Goal: Task Accomplishment & Management: Manage account settings

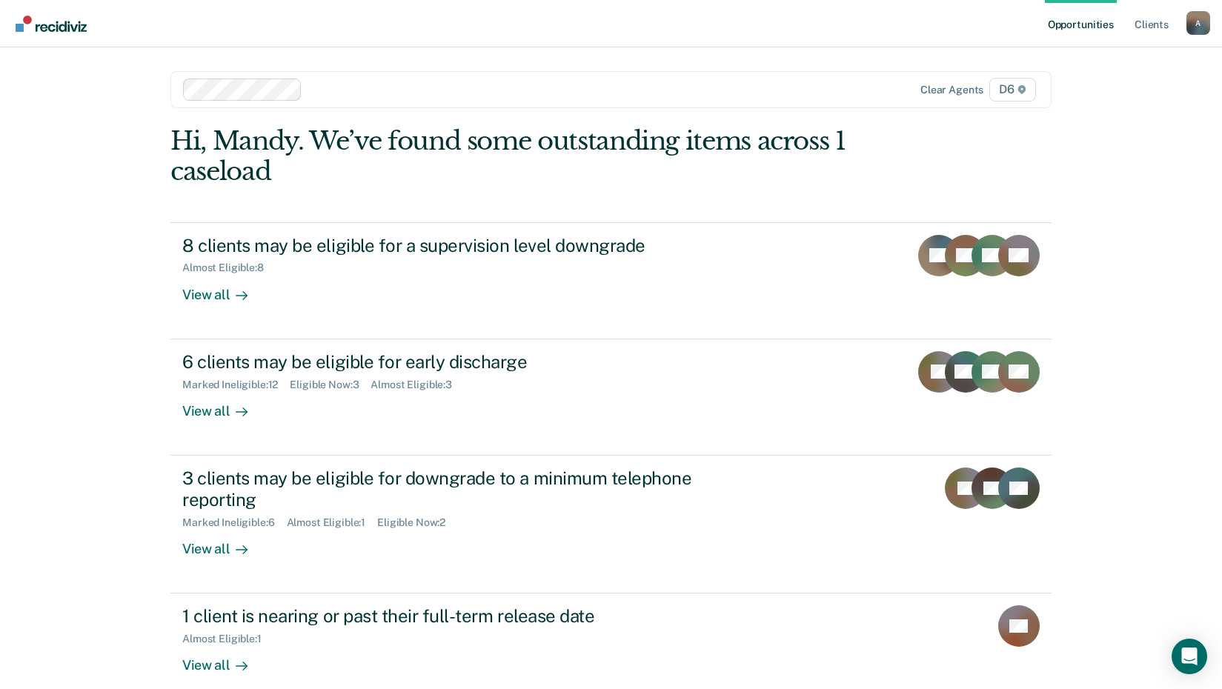
click at [104, 316] on div "Opportunities Client s [EMAIL_ADDRESS][US_STATE][DOMAIN_NAME] A Profile How it …" at bounding box center [611, 344] width 1222 height 689
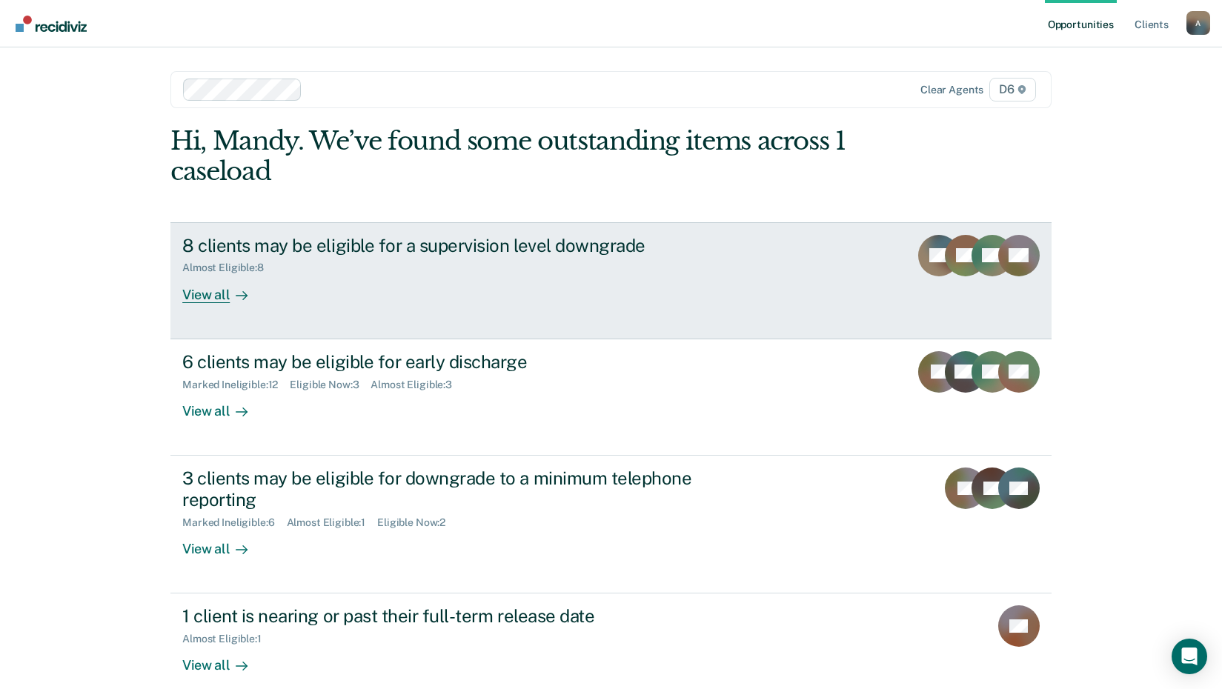
click at [305, 241] on div "8 clients may be eligible for a supervision level downgrade" at bounding box center [442, 245] width 520 height 21
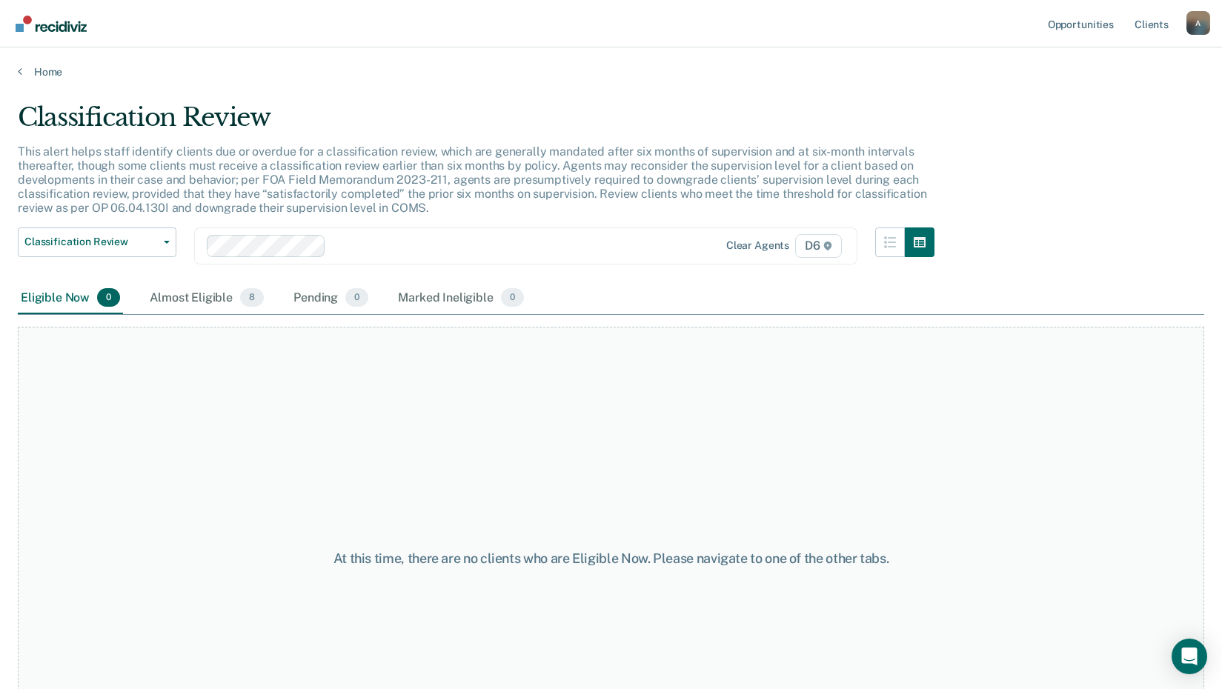
click at [134, 456] on div "At this time, there are no clients who are Eligible Now. Please navigate to one…" at bounding box center [611, 559] width 1186 height 464
click at [182, 299] on div "Almost Eligible 8" at bounding box center [207, 298] width 120 height 33
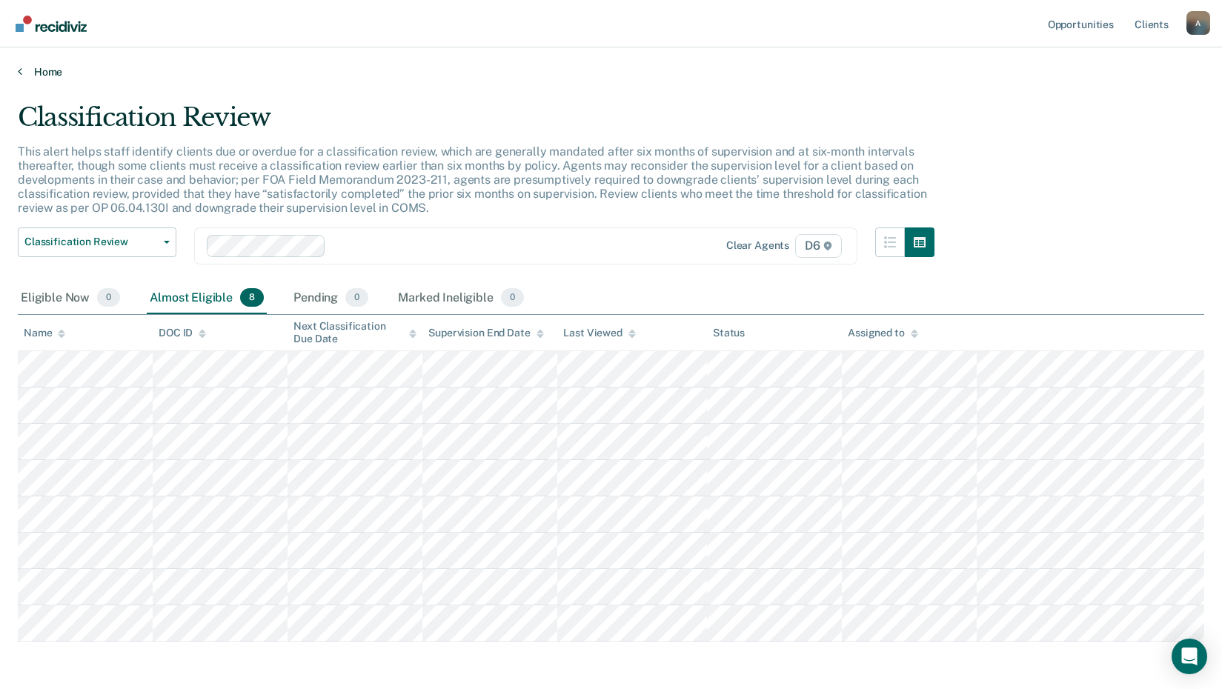
click at [20, 68] on icon at bounding box center [20, 71] width 4 height 12
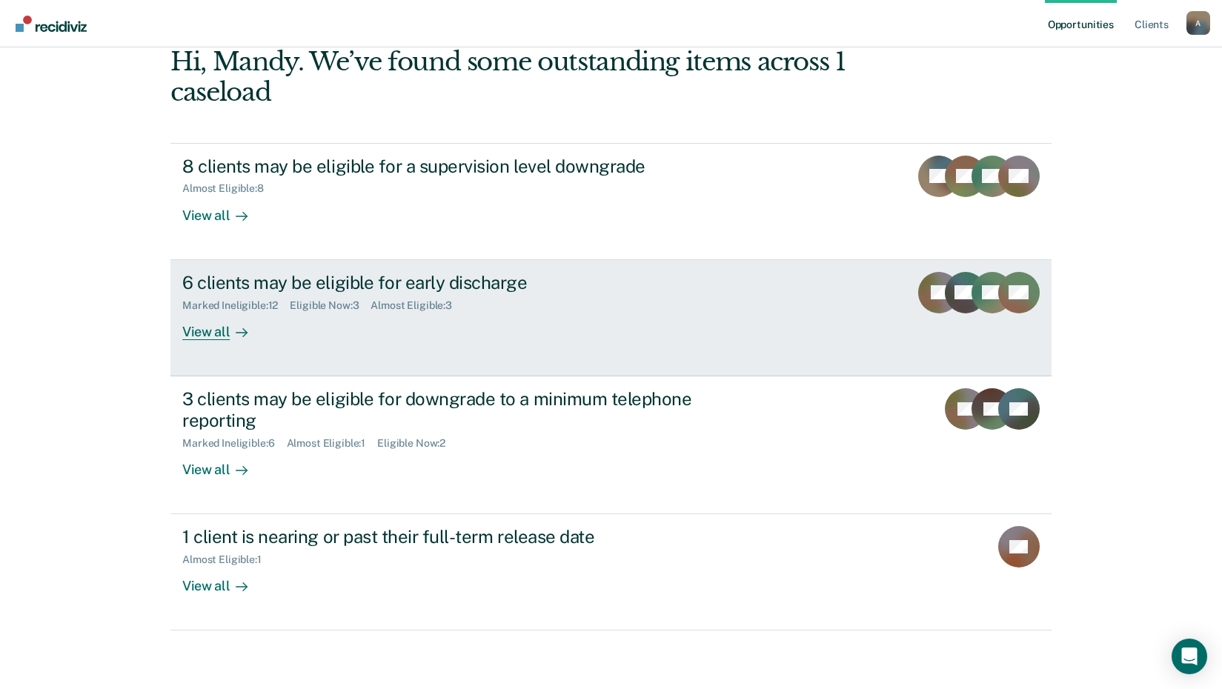
scroll to position [80, 0]
click at [316, 282] on div "6 clients may be eligible for early discharge" at bounding box center [442, 281] width 520 height 21
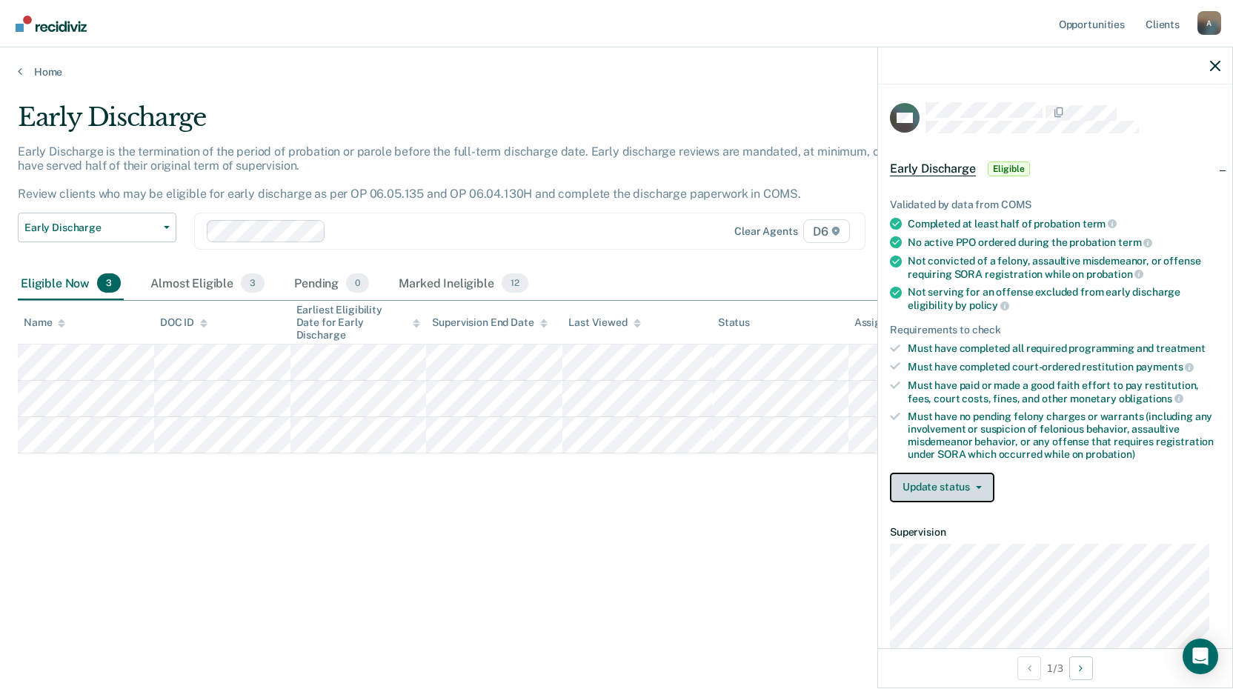
click at [926, 486] on button "Update status" at bounding box center [942, 488] width 104 height 30
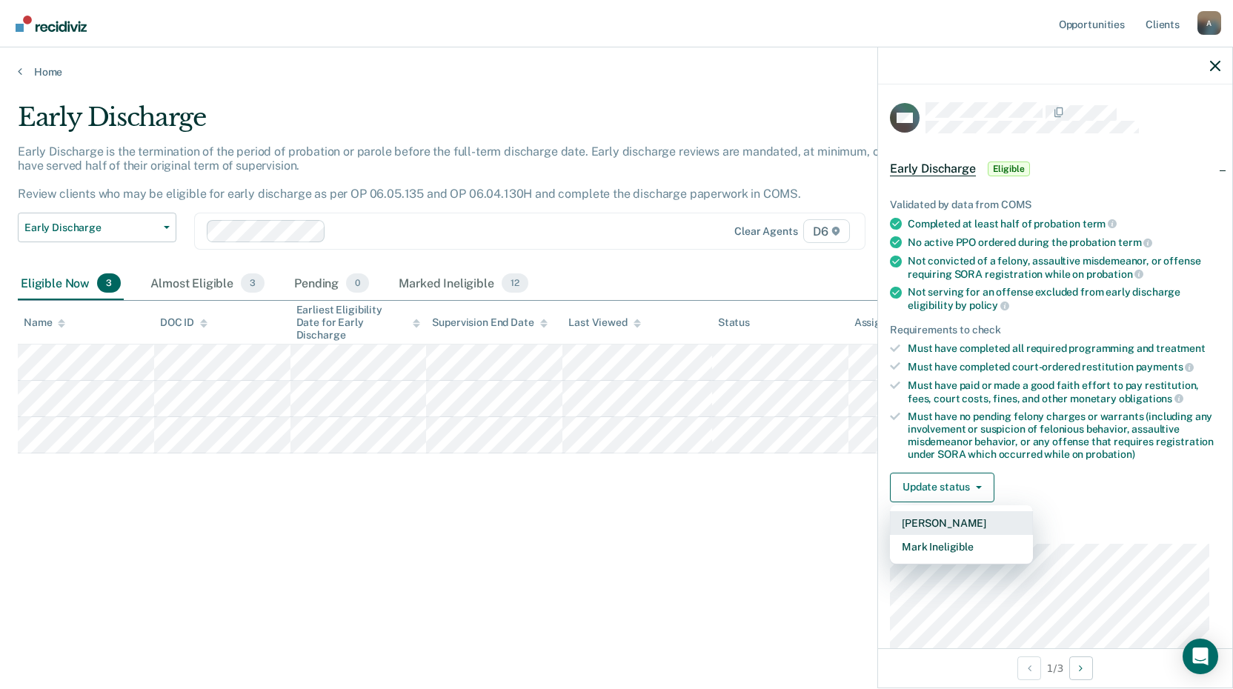
click at [934, 517] on button "[PERSON_NAME]" at bounding box center [961, 523] width 143 height 24
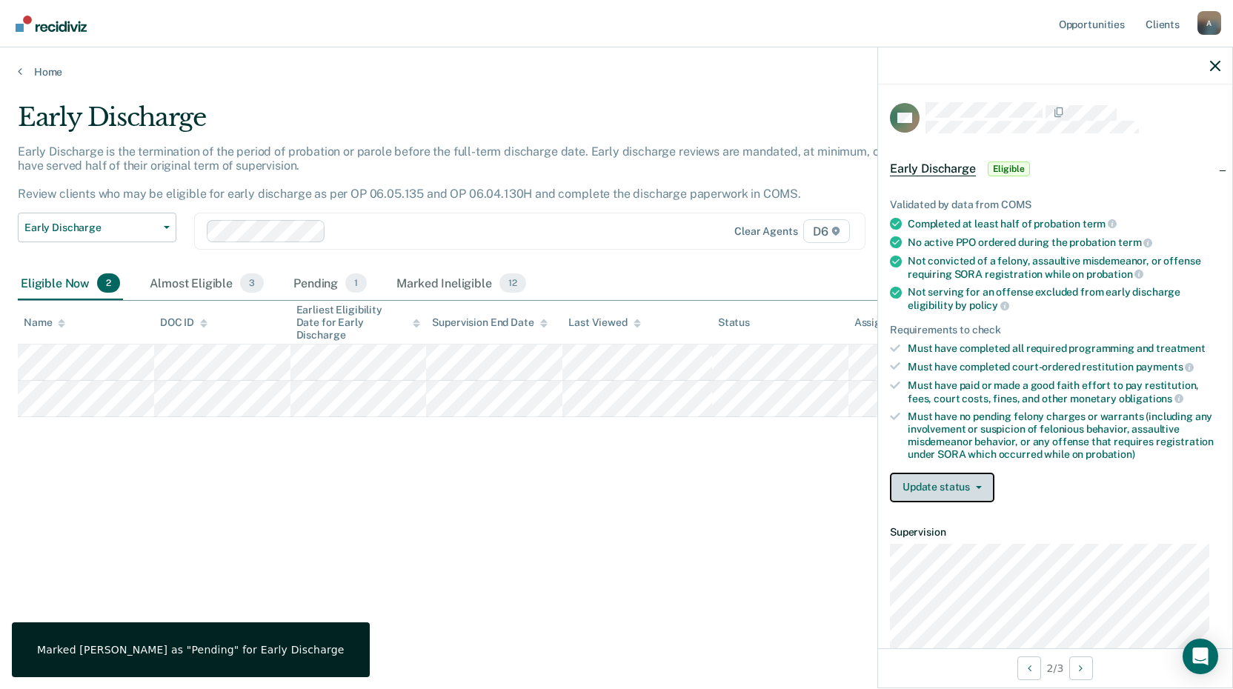
click at [937, 480] on button "Update status" at bounding box center [942, 488] width 104 height 30
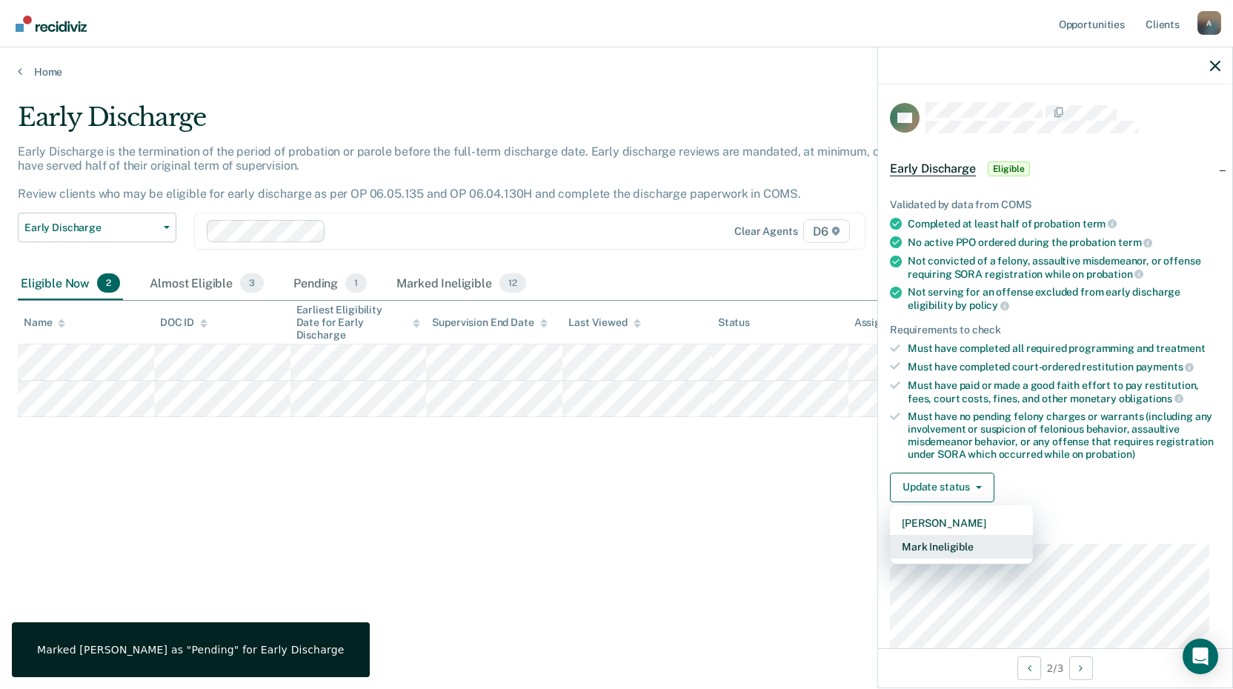
click at [931, 552] on button "Mark Ineligible" at bounding box center [961, 547] width 143 height 24
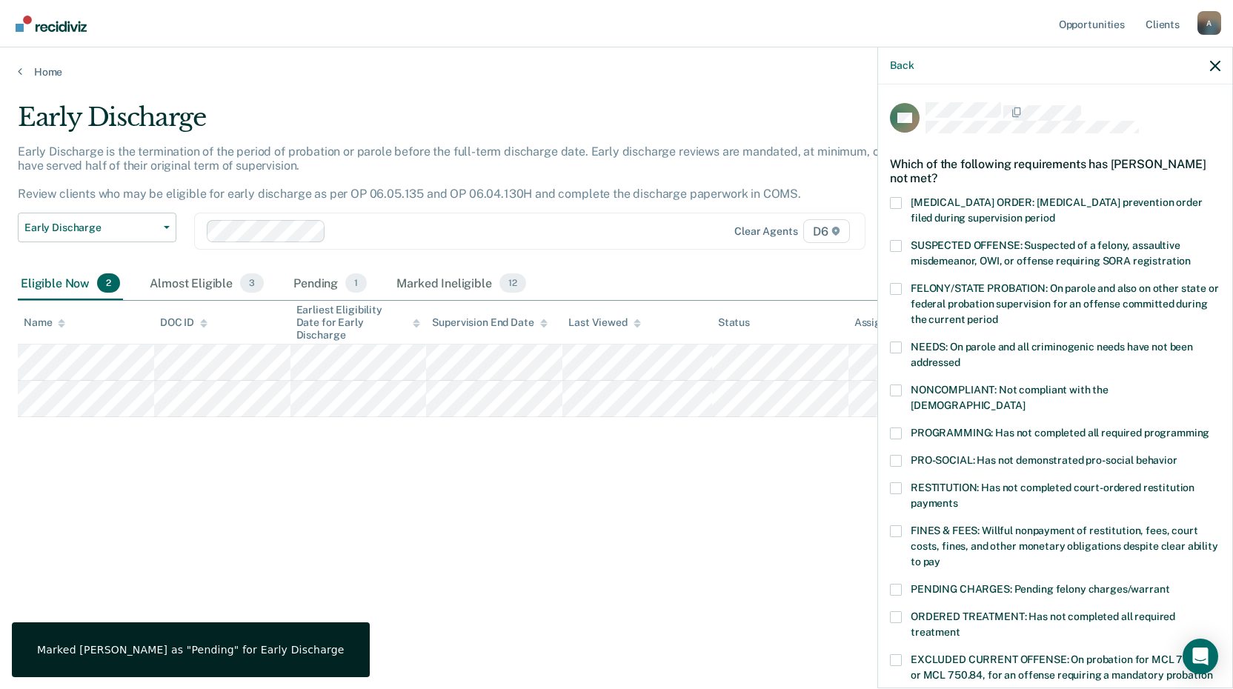
click at [900, 482] on span at bounding box center [896, 488] width 12 height 12
click at [958, 498] on input "RESTITUTION: Has not completed court-ordered restitution payments" at bounding box center [958, 498] width 0 height 0
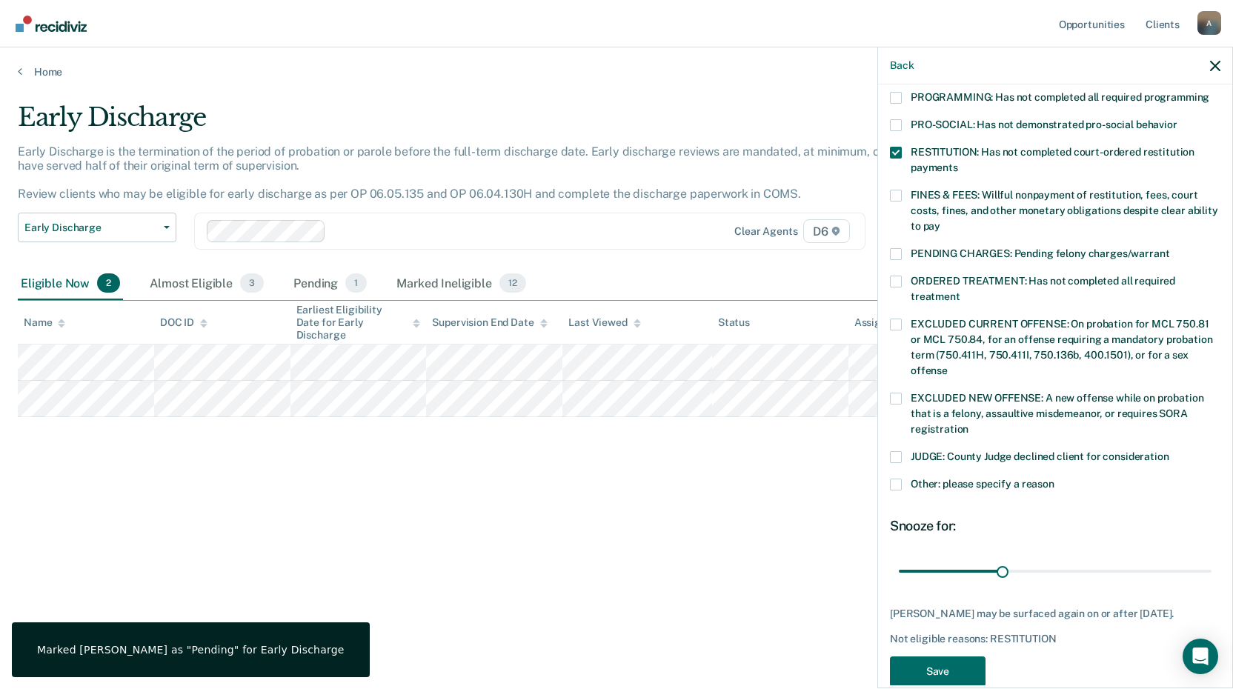
scroll to position [347, 0]
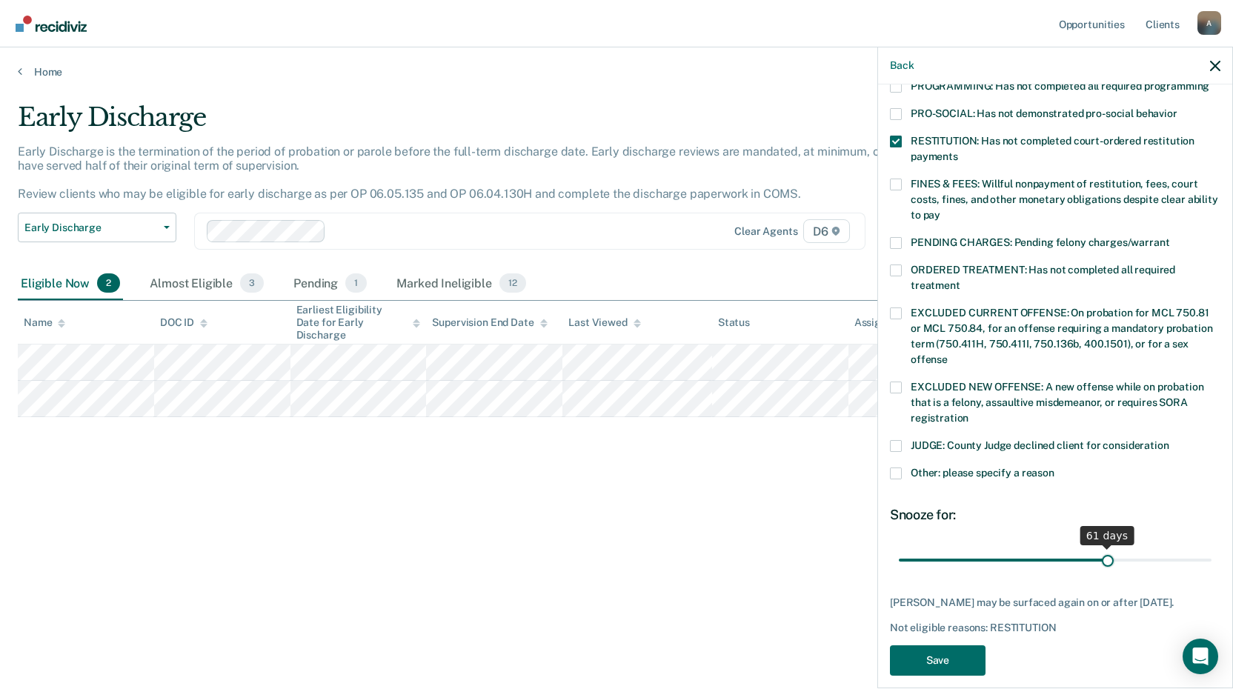
drag, startPoint x: 999, startPoint y: 545, endPoint x: 1099, endPoint y: 550, distance: 100.2
type input "61"
click at [1099, 550] on input "range" at bounding box center [1055, 560] width 313 height 26
click at [958, 656] on button "Save" at bounding box center [938, 660] width 96 height 30
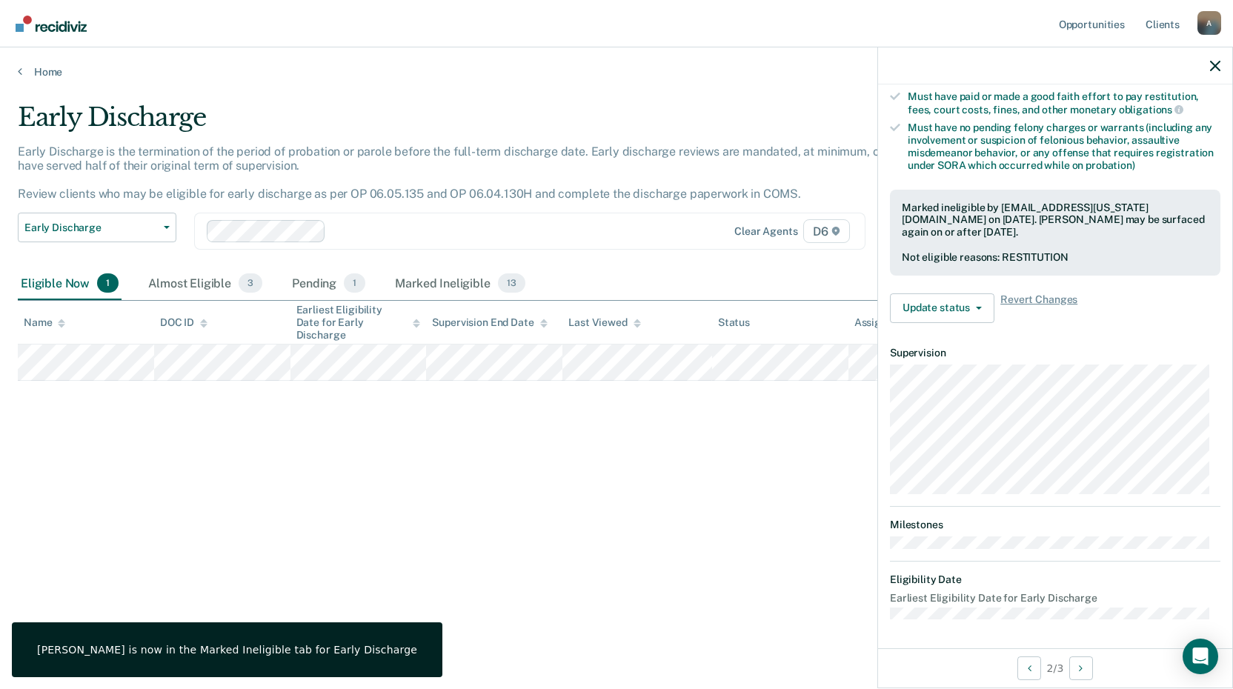
scroll to position [179, 0]
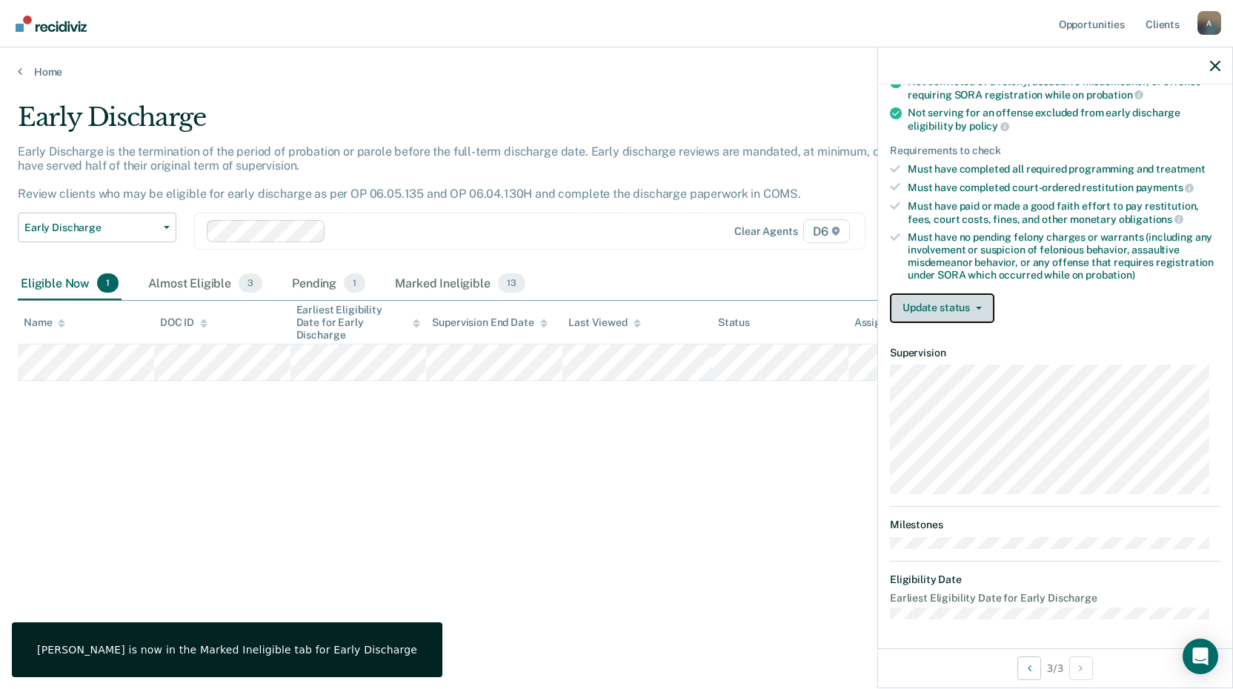
click at [921, 308] on button "Update status" at bounding box center [942, 308] width 104 height 30
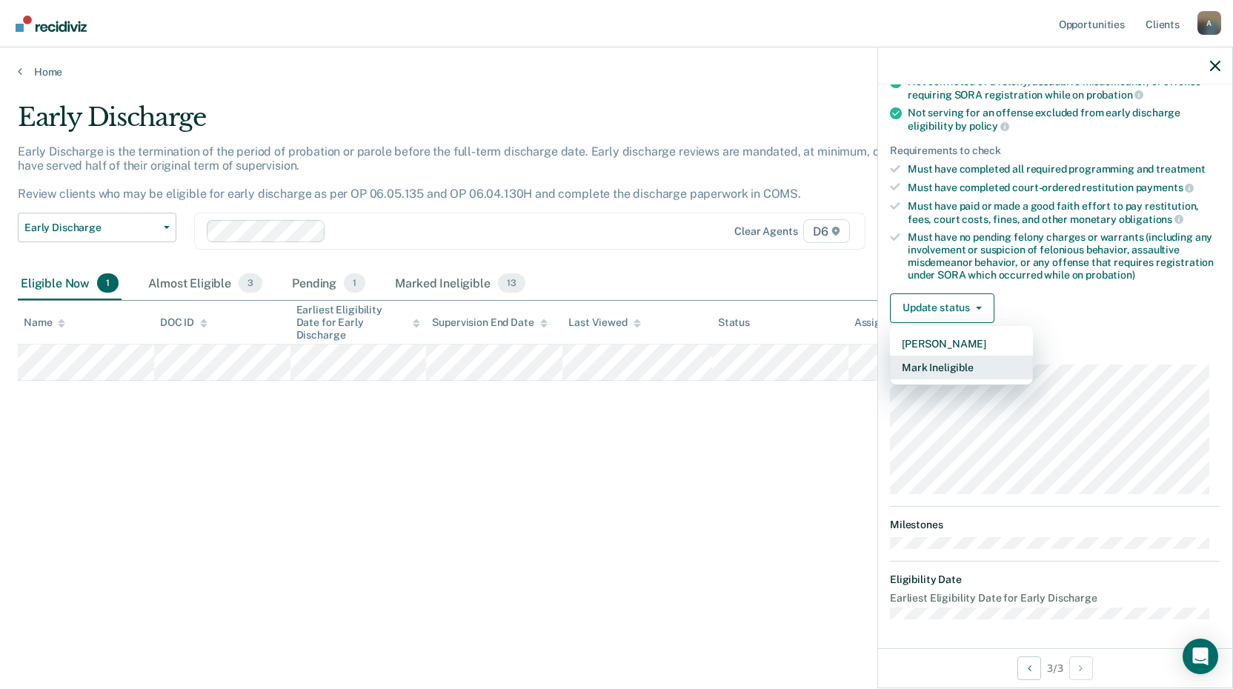
click at [917, 361] on button "Mark Ineligible" at bounding box center [961, 368] width 143 height 24
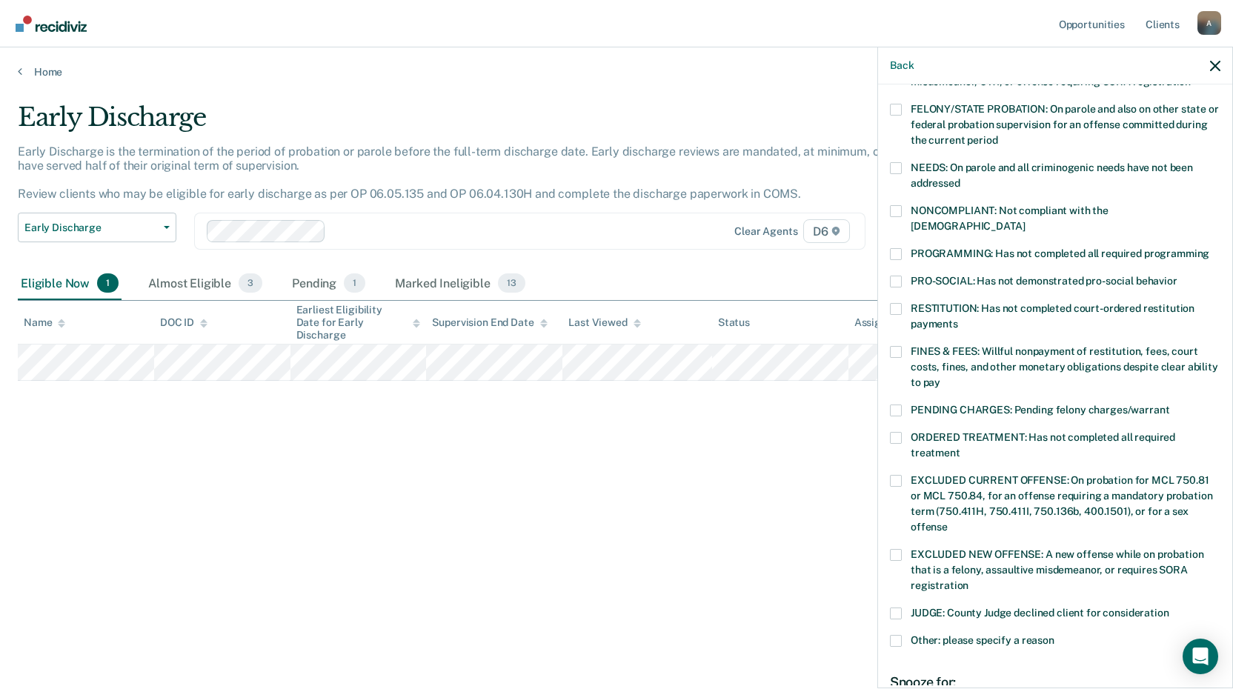
scroll to position [253, 0]
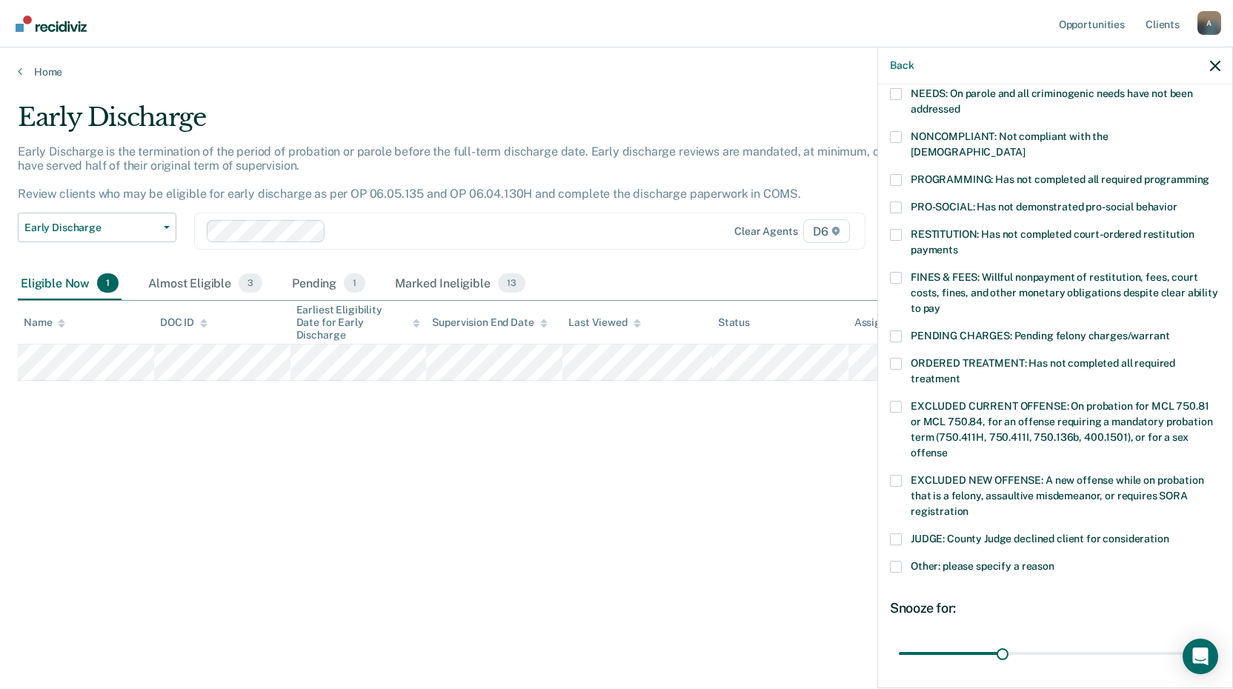
click at [901, 358] on span at bounding box center [896, 364] width 12 height 12
click at [960, 373] on input "ORDERED TREATMENT: Has not completed all required treatment" at bounding box center [960, 373] width 0 height 0
click at [729, 474] on div "Early Discharge Early Discharge is the termination of the period of probation o…" at bounding box center [616, 340] width 1197 height 476
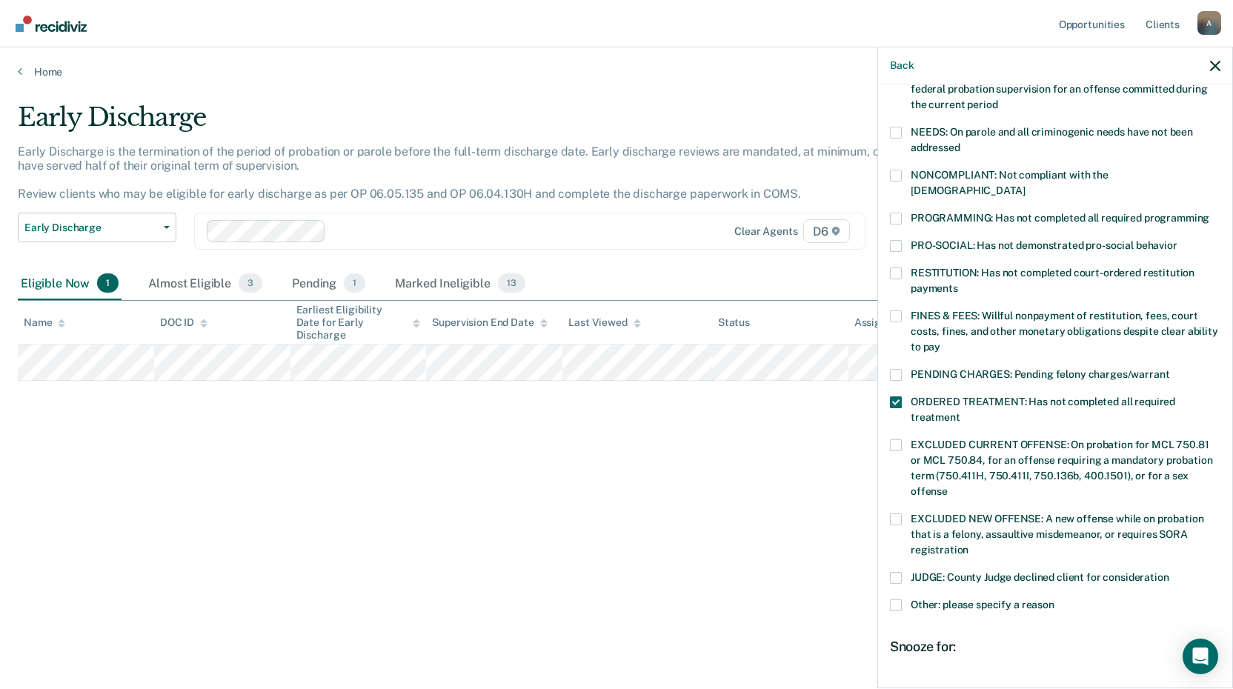
scroll to position [105, 0]
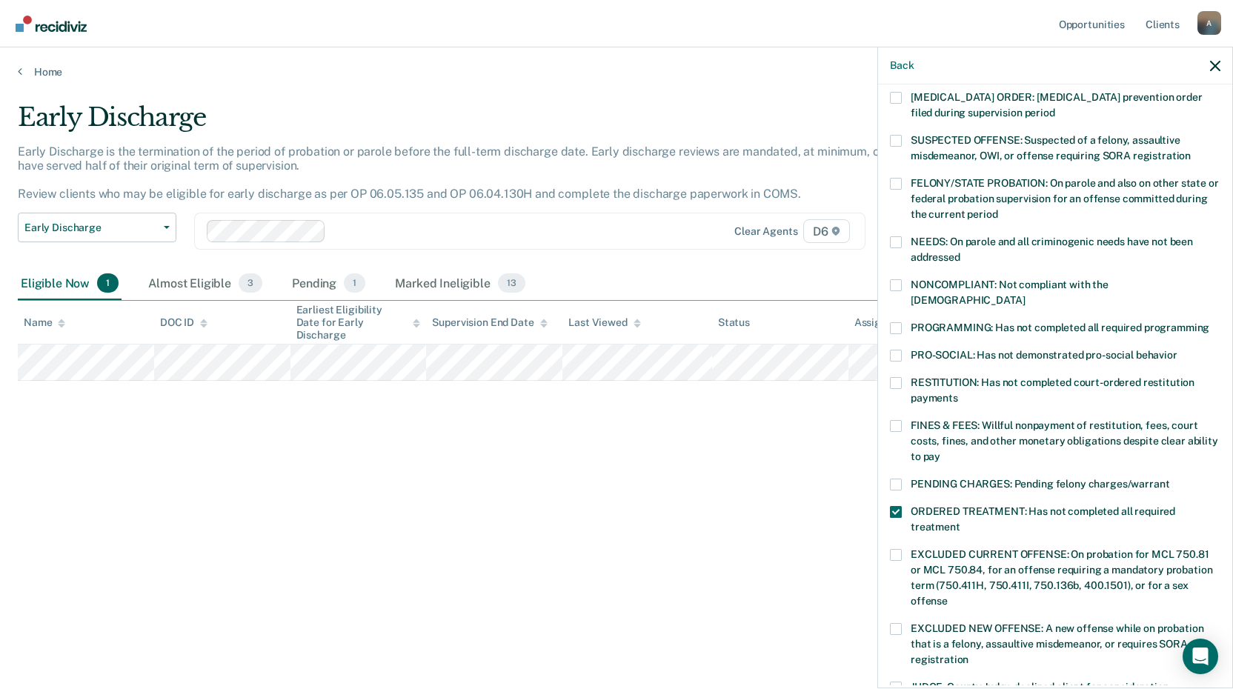
click at [894, 322] on span at bounding box center [896, 328] width 12 height 12
click at [1209, 322] on input "PROGRAMMING: Has not completed all required programming" at bounding box center [1209, 322] width 0 height 0
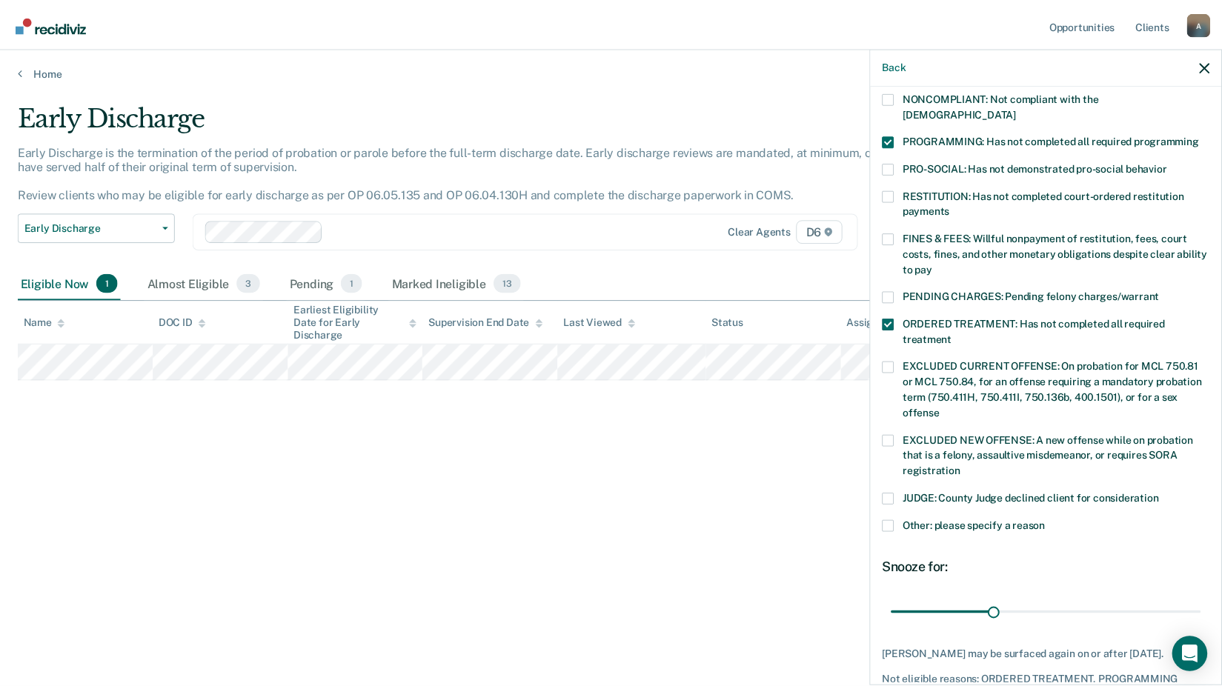
scroll to position [359, 0]
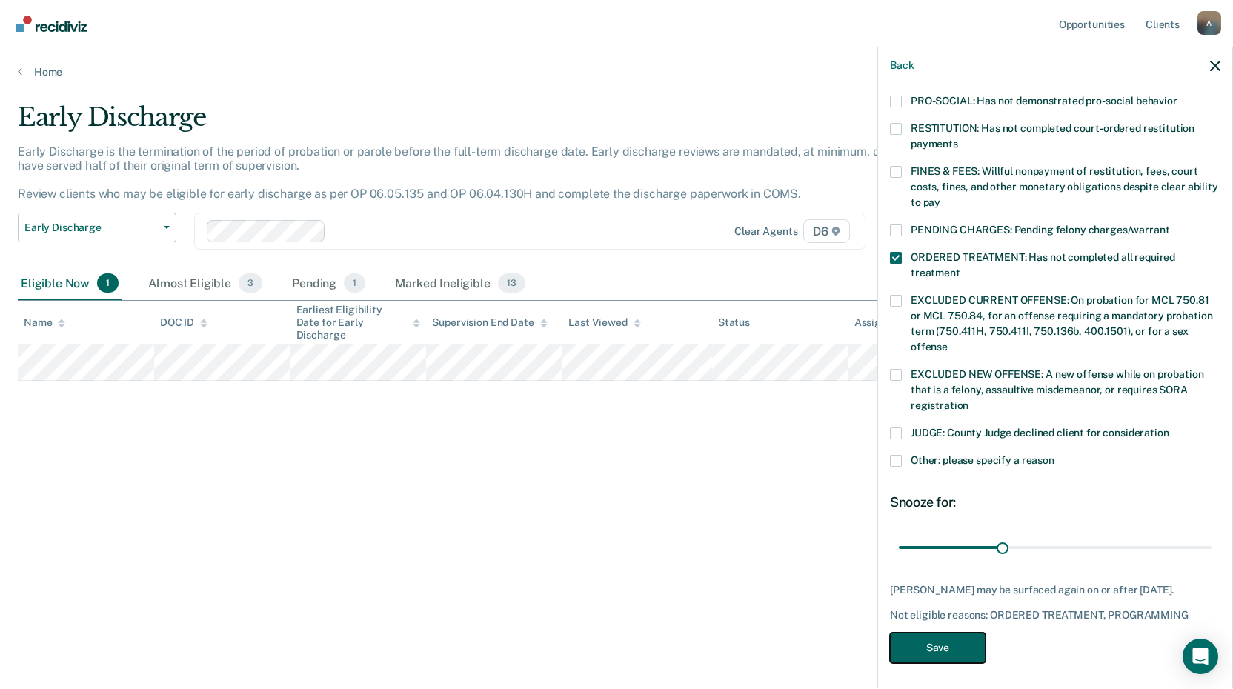
click at [923, 647] on button "Save" at bounding box center [938, 648] width 96 height 30
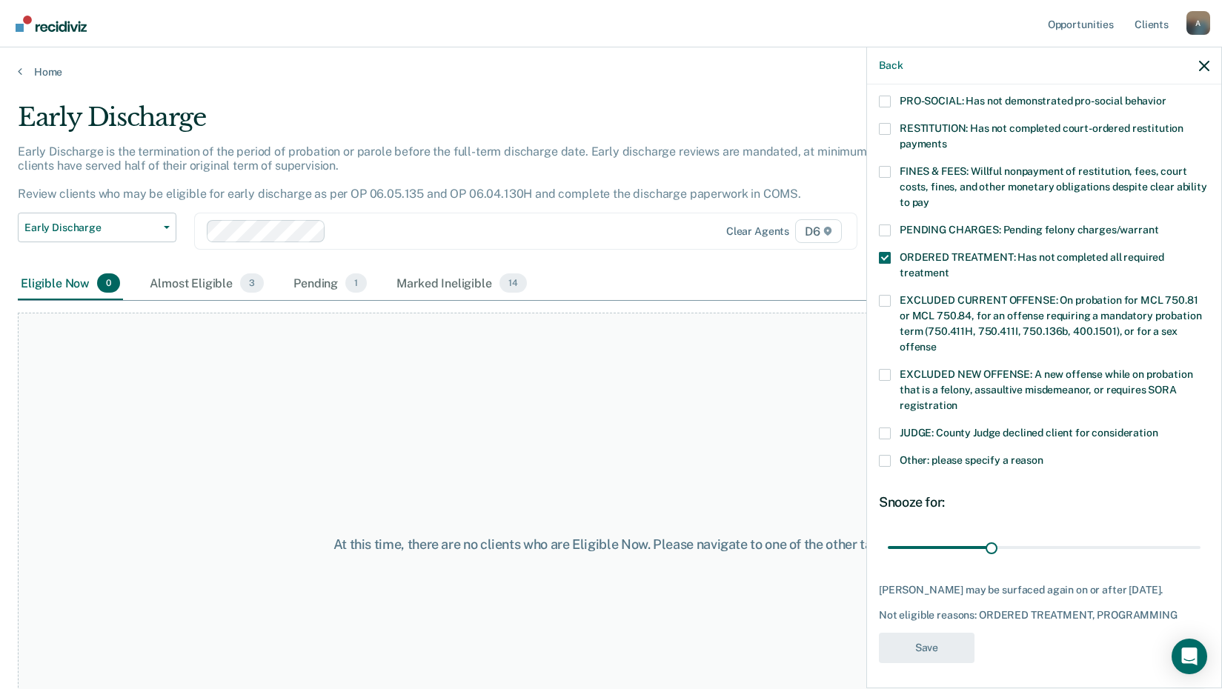
scroll to position [289, 0]
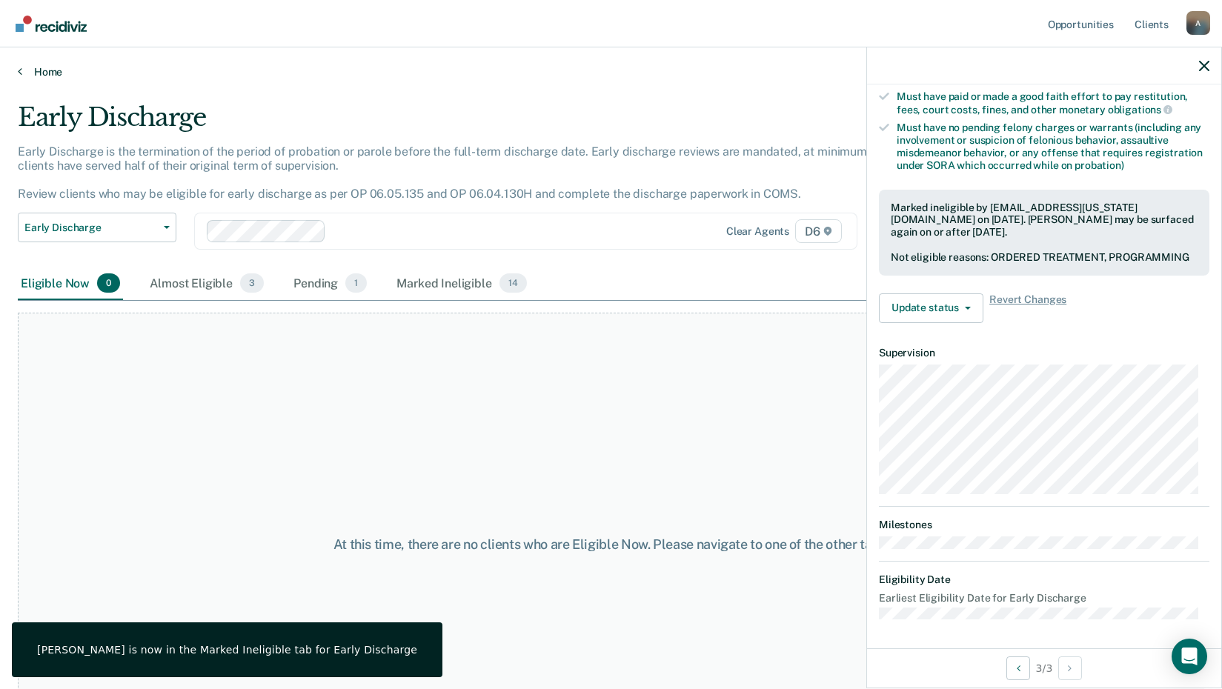
click at [25, 73] on link "Home" at bounding box center [611, 71] width 1186 height 13
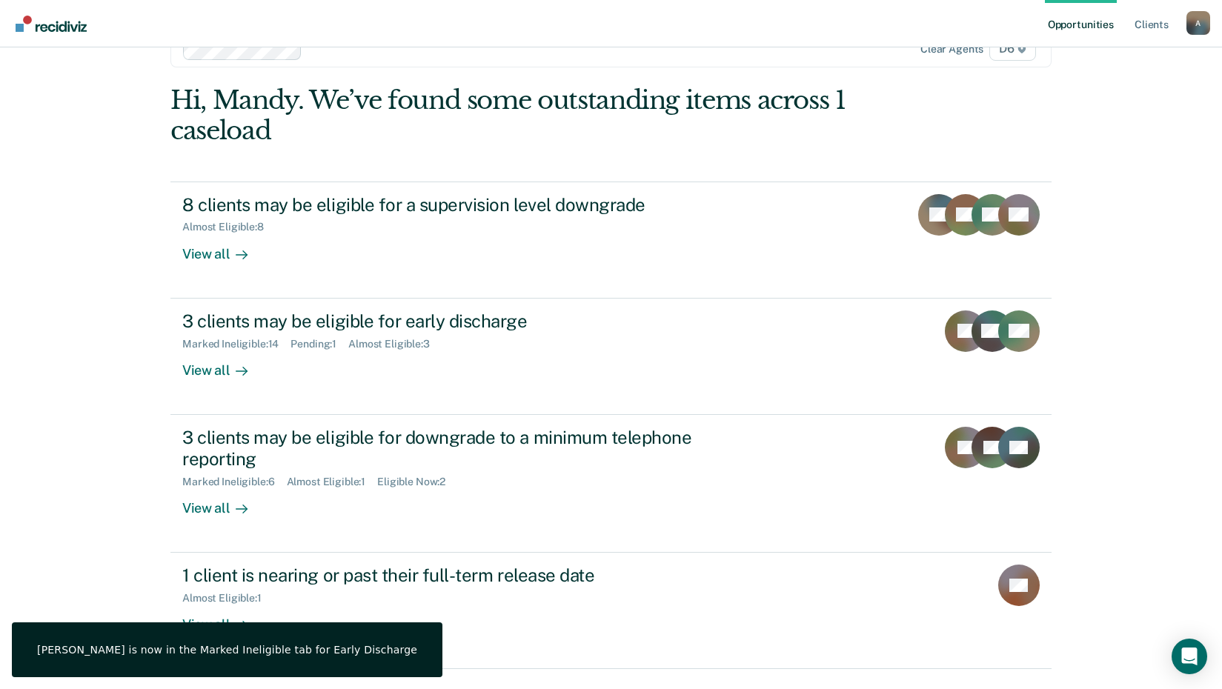
scroll to position [80, 0]
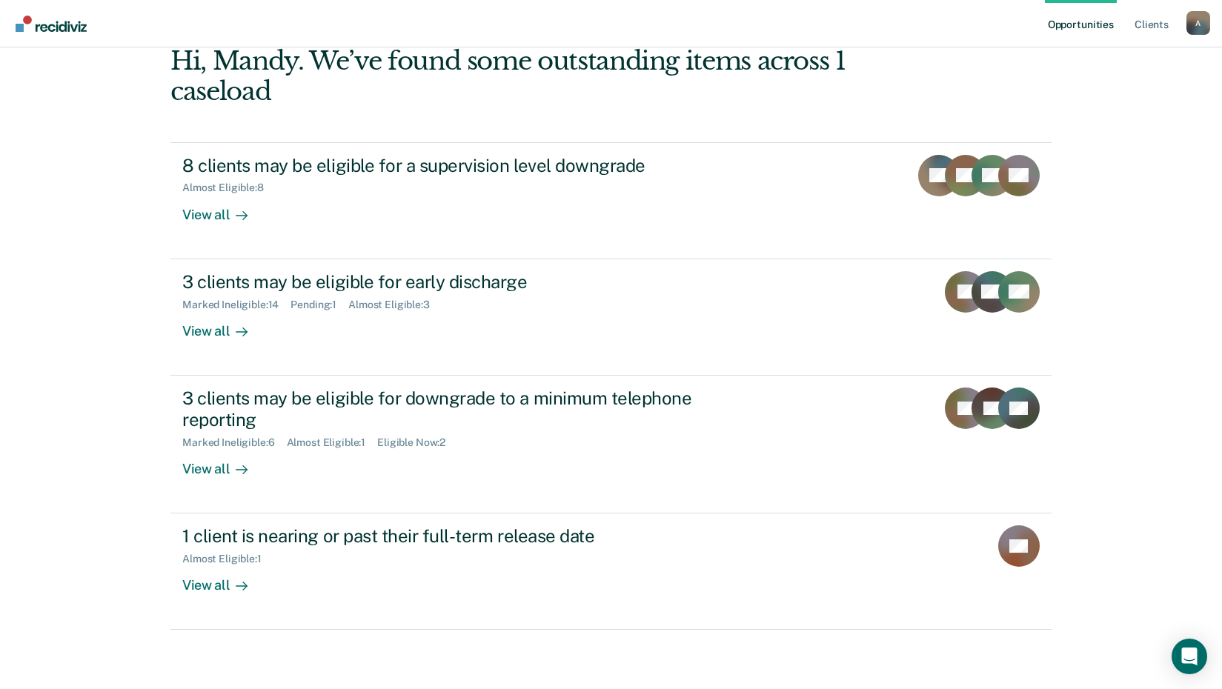
click at [82, 425] on div "Opportunities Client s [EMAIL_ADDRESS][US_STATE][DOMAIN_NAME] A Profile How it …" at bounding box center [611, 304] width 1222 height 769
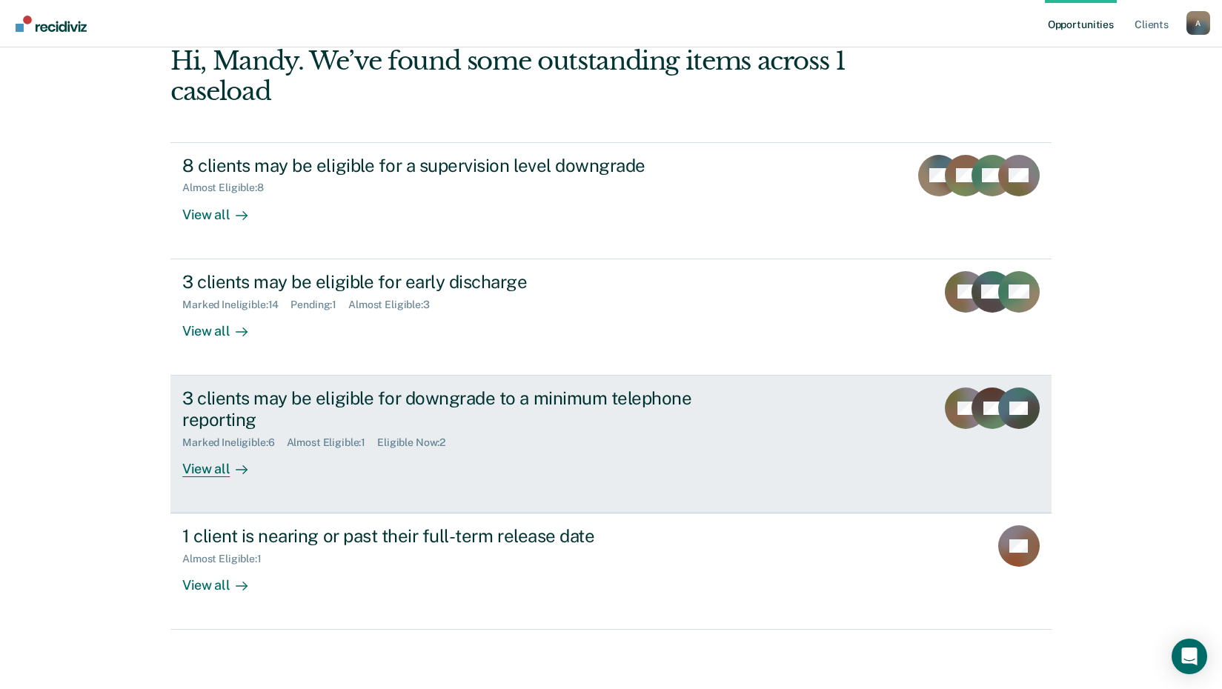
click at [222, 408] on div "3 clients may be eligible for downgrade to a minimum telephone reporting" at bounding box center [442, 409] width 520 height 43
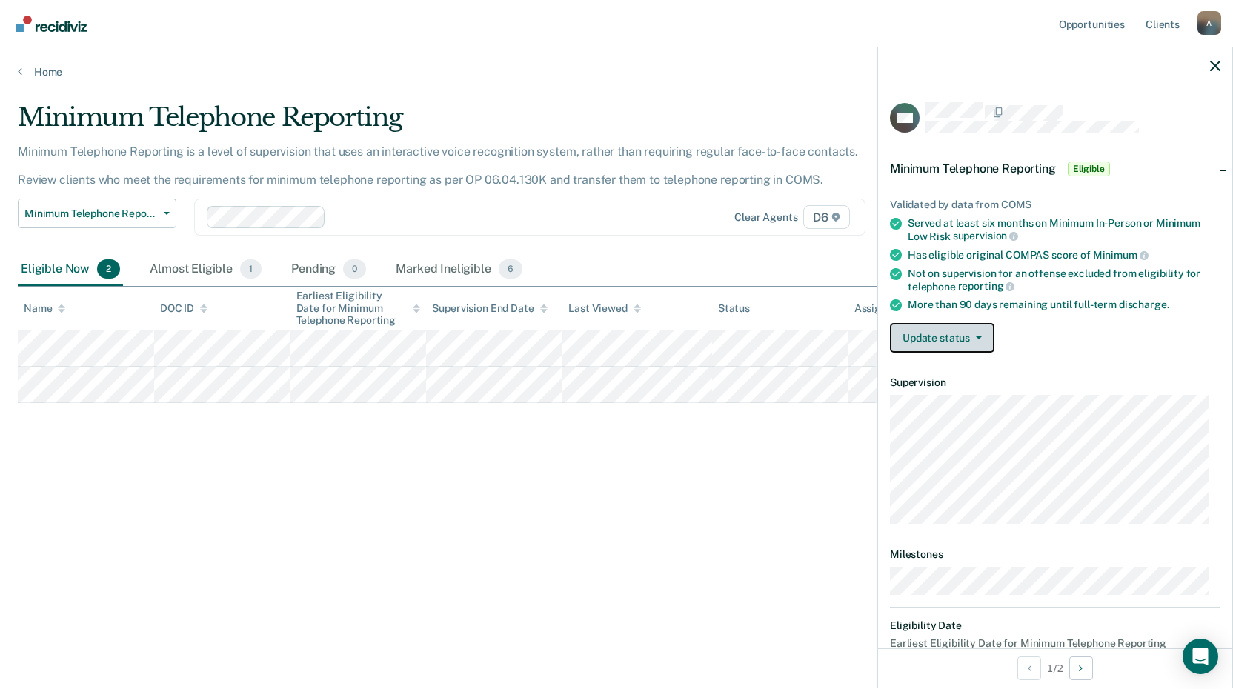
click at [943, 327] on button "Update status" at bounding box center [942, 338] width 104 height 30
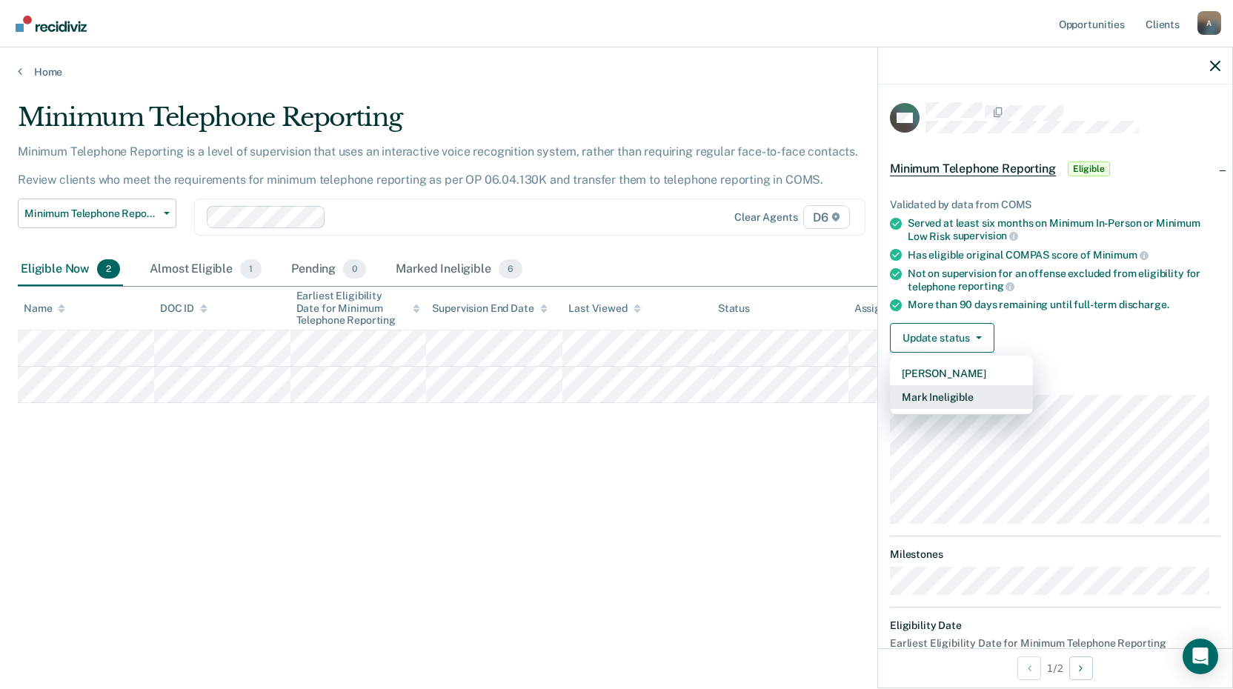
click at [920, 400] on button "Mark Ineligible" at bounding box center [961, 397] width 143 height 24
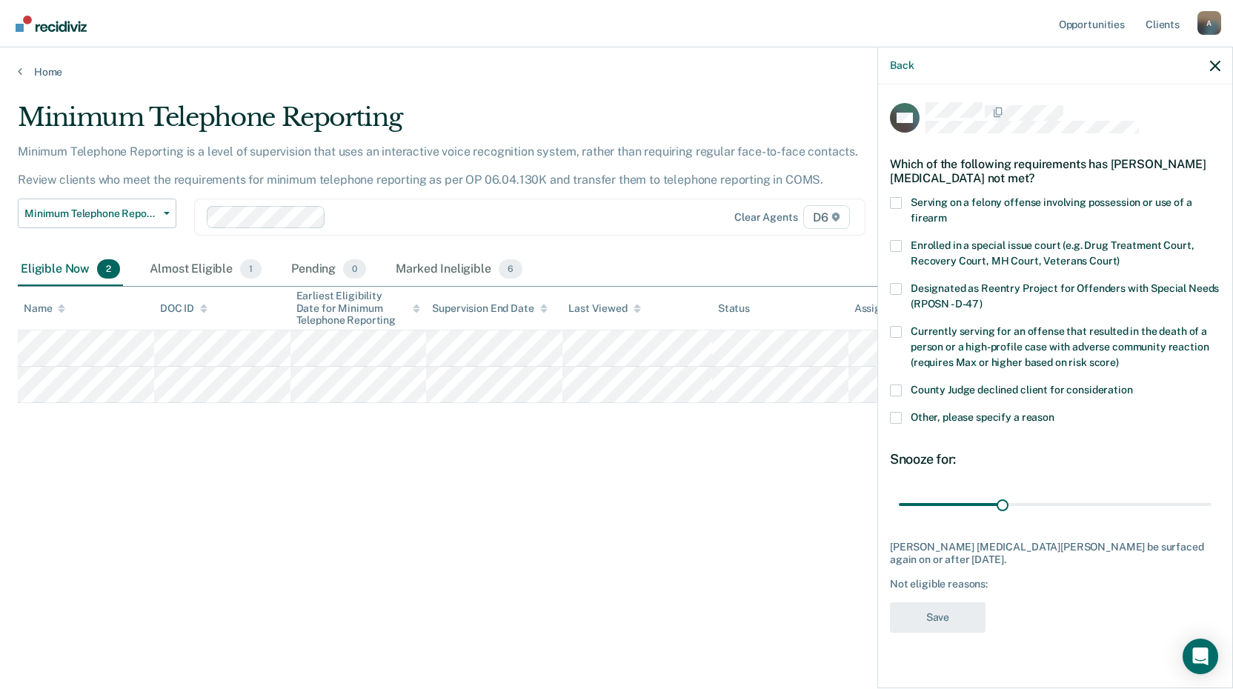
click at [900, 412] on span at bounding box center [896, 418] width 12 height 12
click at [1054, 412] on input "Other, please specify a reason" at bounding box center [1054, 412] width 0 height 0
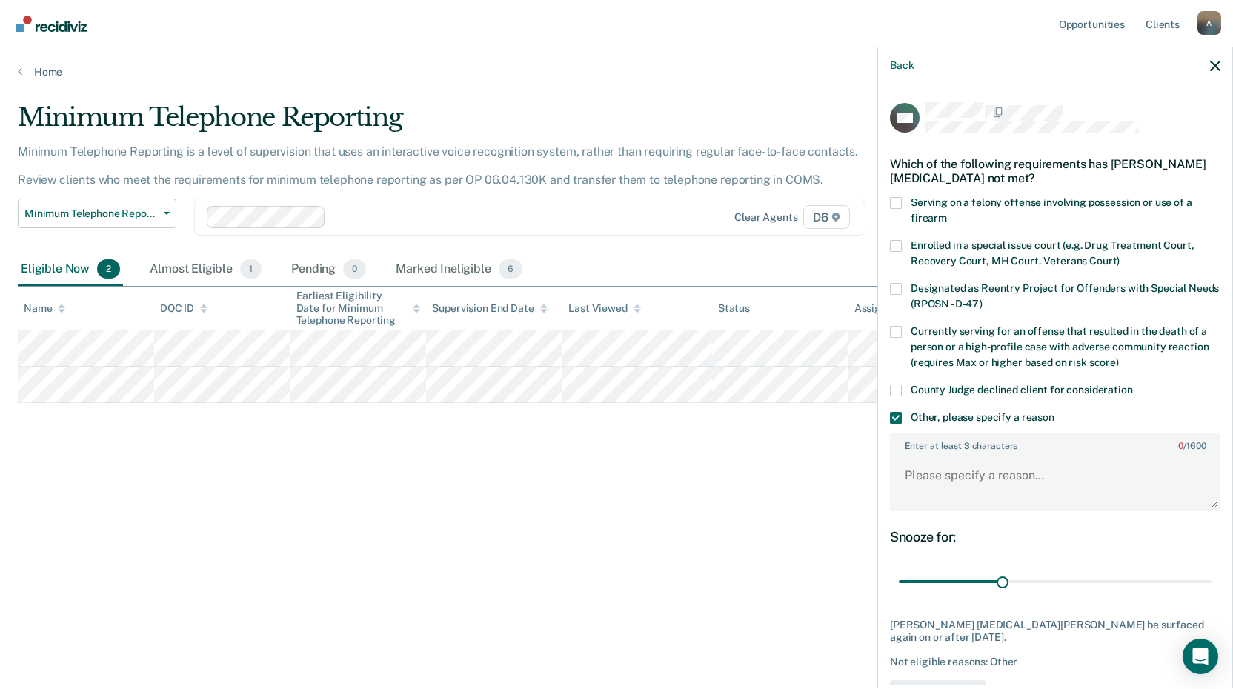
click at [894, 385] on span at bounding box center [896, 391] width 12 height 12
click at [1133, 385] on input "County Judge declined client for consideration" at bounding box center [1133, 385] width 0 height 0
click at [893, 416] on span at bounding box center [896, 418] width 12 height 12
click at [1054, 412] on input "Other, please specify a reason" at bounding box center [1054, 412] width 0 height 0
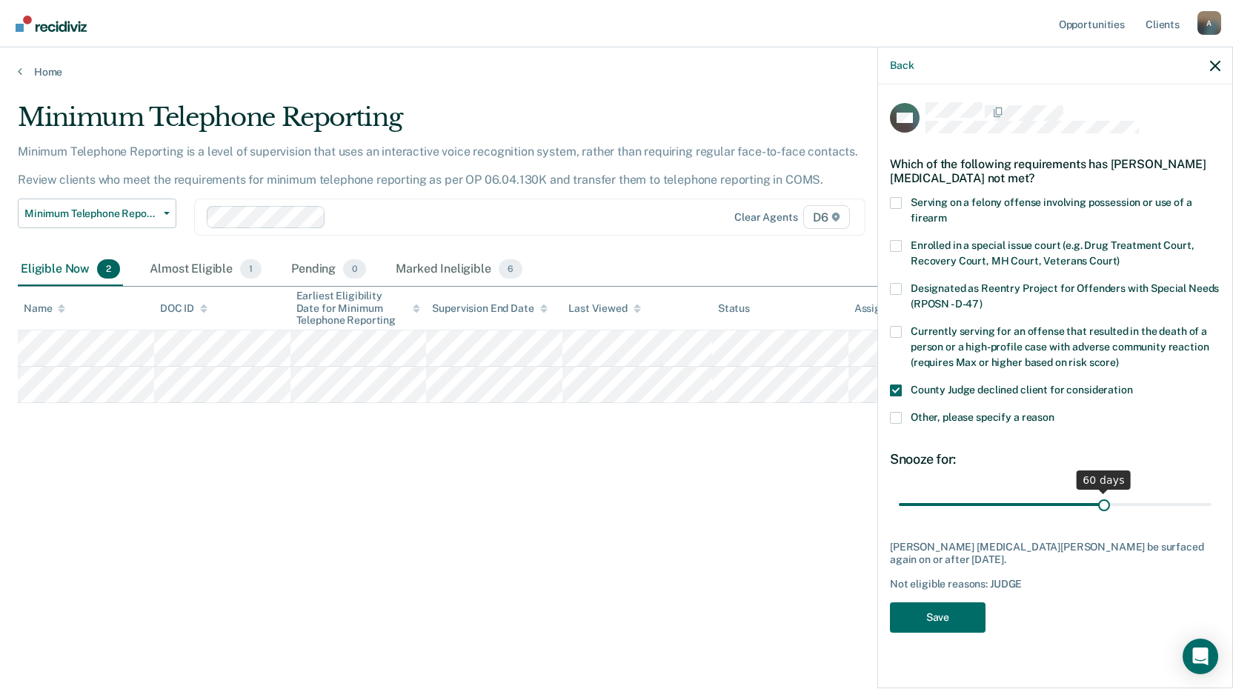
drag, startPoint x: 1000, startPoint y: 495, endPoint x: 1106, endPoint y: 495, distance: 106.0
type input "60"
click at [1106, 495] on input "range" at bounding box center [1055, 504] width 313 height 26
click at [956, 602] on button "Save" at bounding box center [938, 617] width 96 height 30
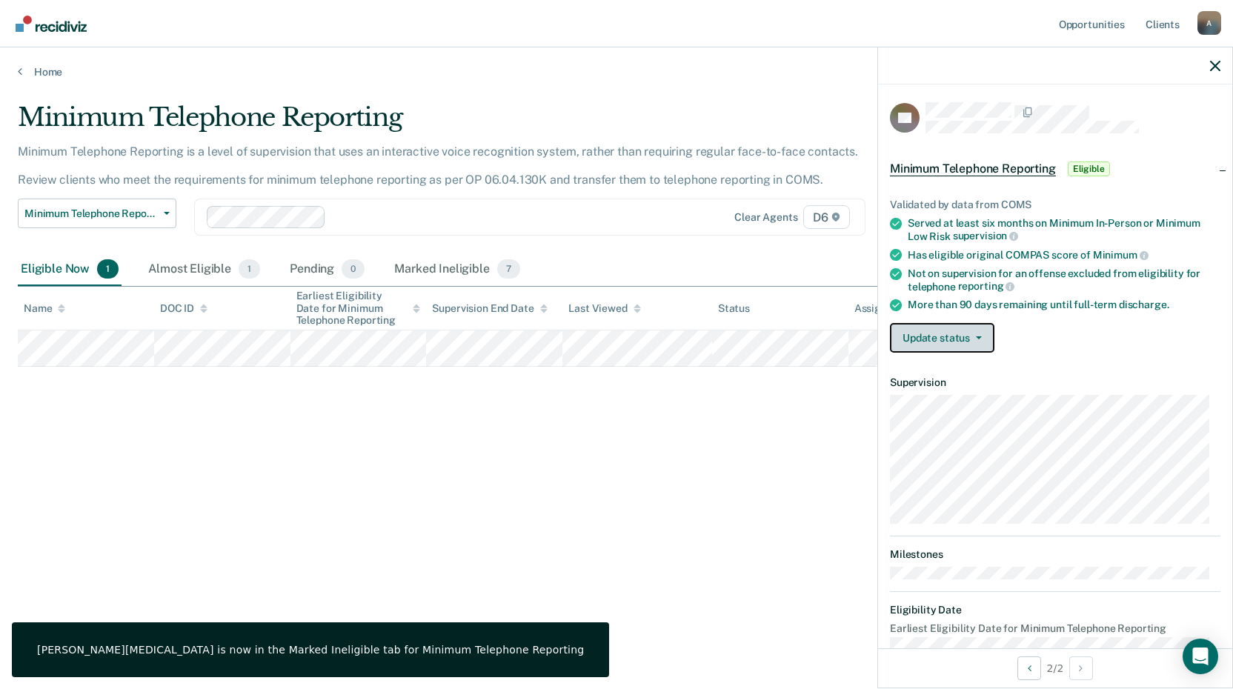
click at [923, 335] on button "Update status" at bounding box center [942, 338] width 104 height 30
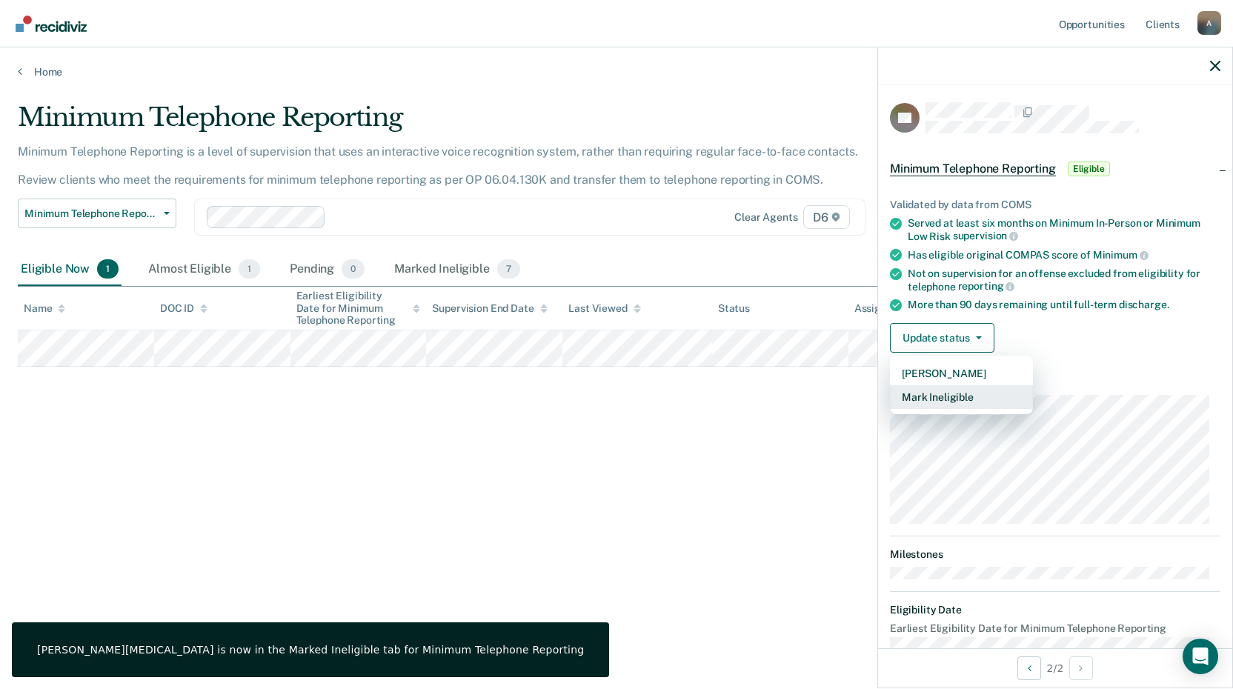
click at [926, 392] on button "Mark Ineligible" at bounding box center [961, 397] width 143 height 24
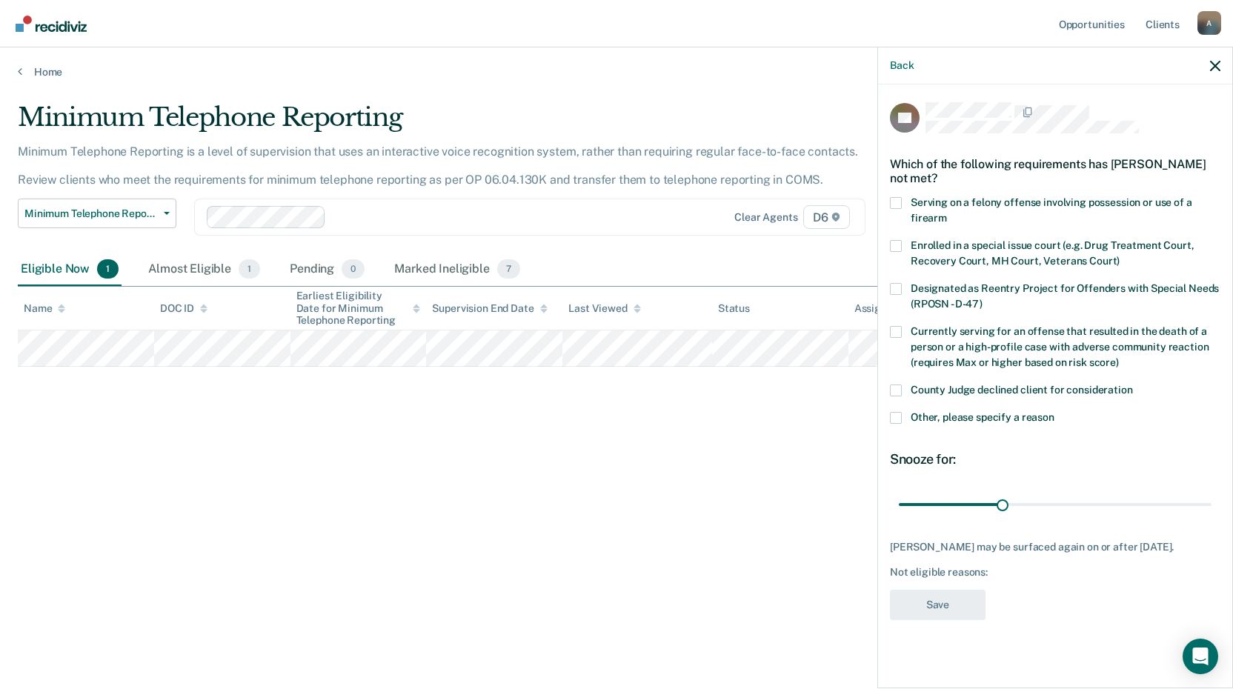
click at [902, 387] on label "County Judge declined client for consideration" at bounding box center [1055, 393] width 330 height 16
click at [1133, 385] on input "County Judge declined client for consideration" at bounding box center [1133, 385] width 0 height 0
drag, startPoint x: 1003, startPoint y: 503, endPoint x: 1104, endPoint y: 499, distance: 101.6
type input "60"
click at [1104, 499] on input "range" at bounding box center [1055, 504] width 313 height 26
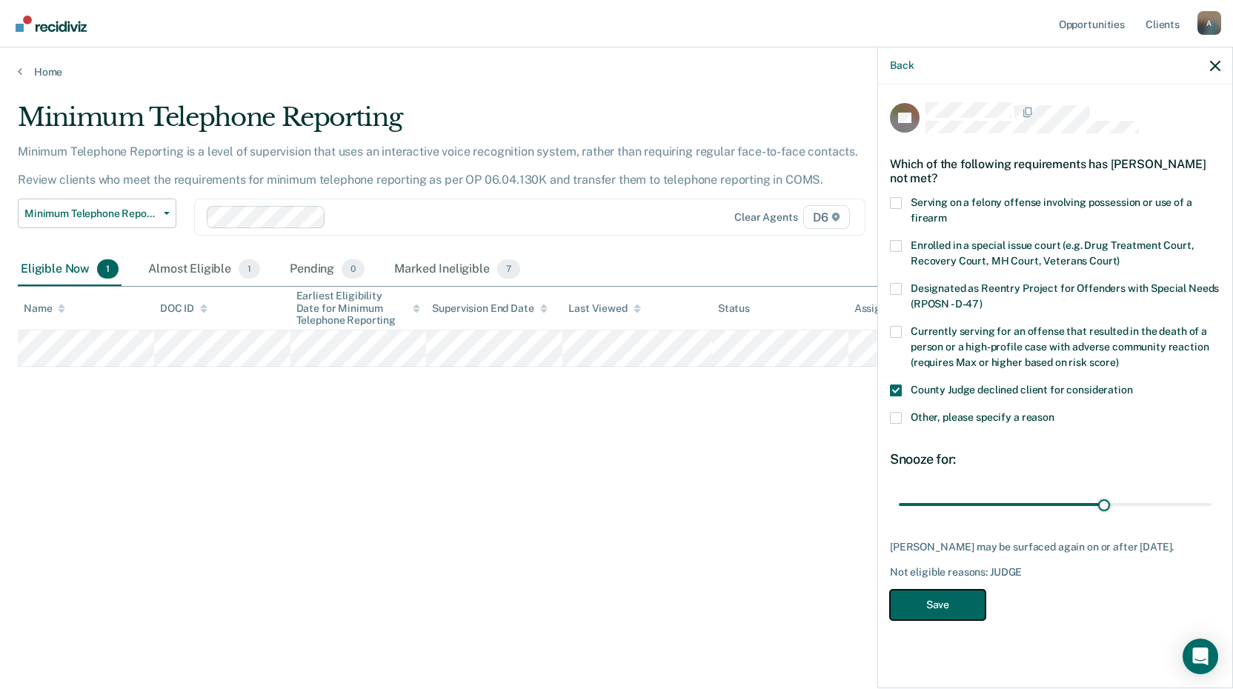
click at [924, 608] on button "Save" at bounding box center [938, 605] width 96 height 30
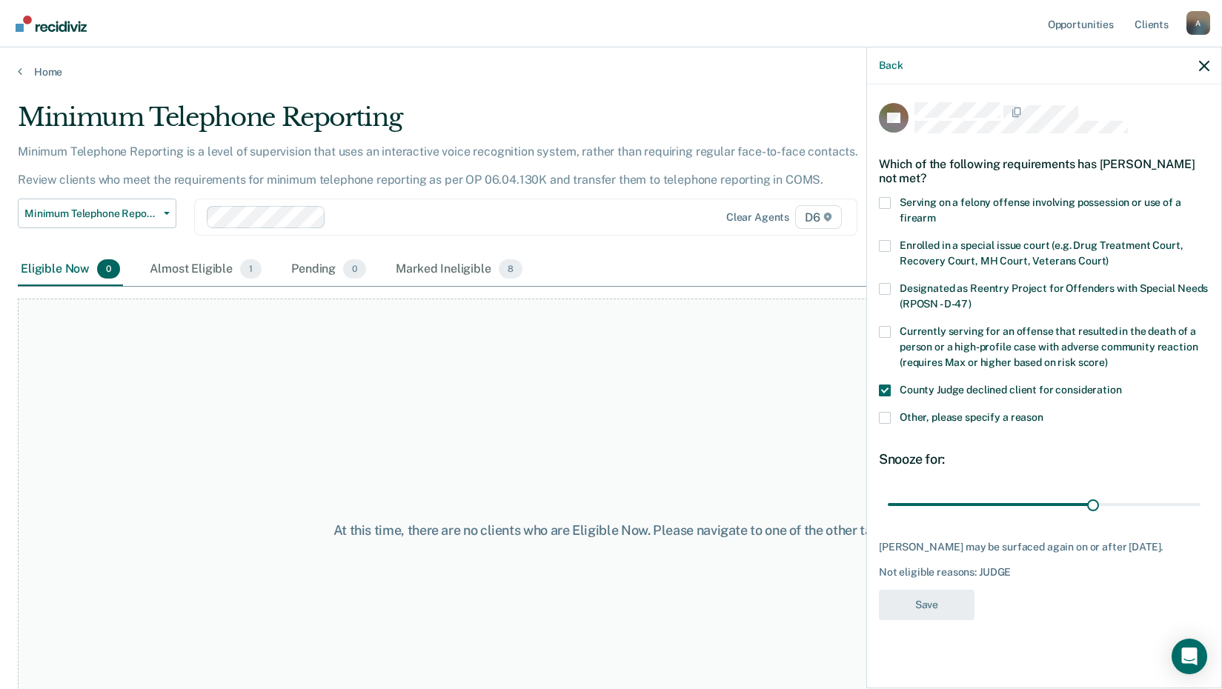
drag, startPoint x: 301, startPoint y: 418, endPoint x: 97, endPoint y: 305, distance: 233.2
click at [300, 416] on div "At this time, there are no clients who are Eligible Now. Please navigate to one…" at bounding box center [611, 531] width 1186 height 464
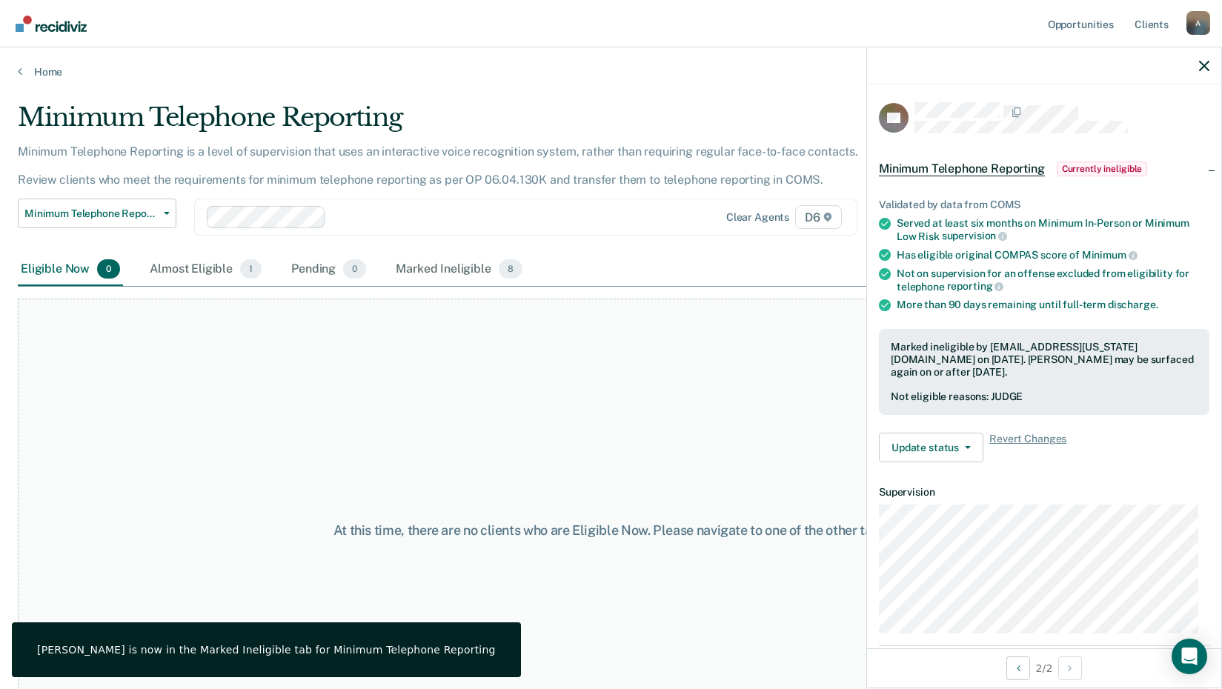
click at [30, 63] on div "Home" at bounding box center [611, 62] width 1222 height 31
click at [31, 66] on link "Home" at bounding box center [611, 71] width 1186 height 13
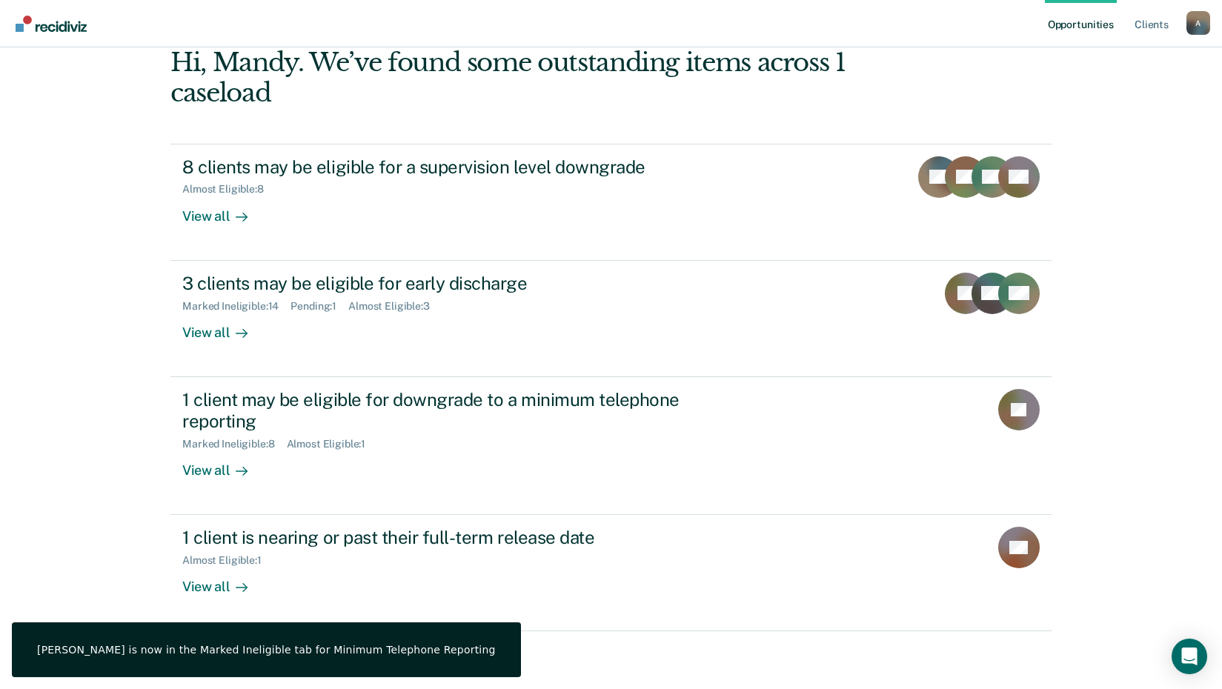
scroll to position [80, 0]
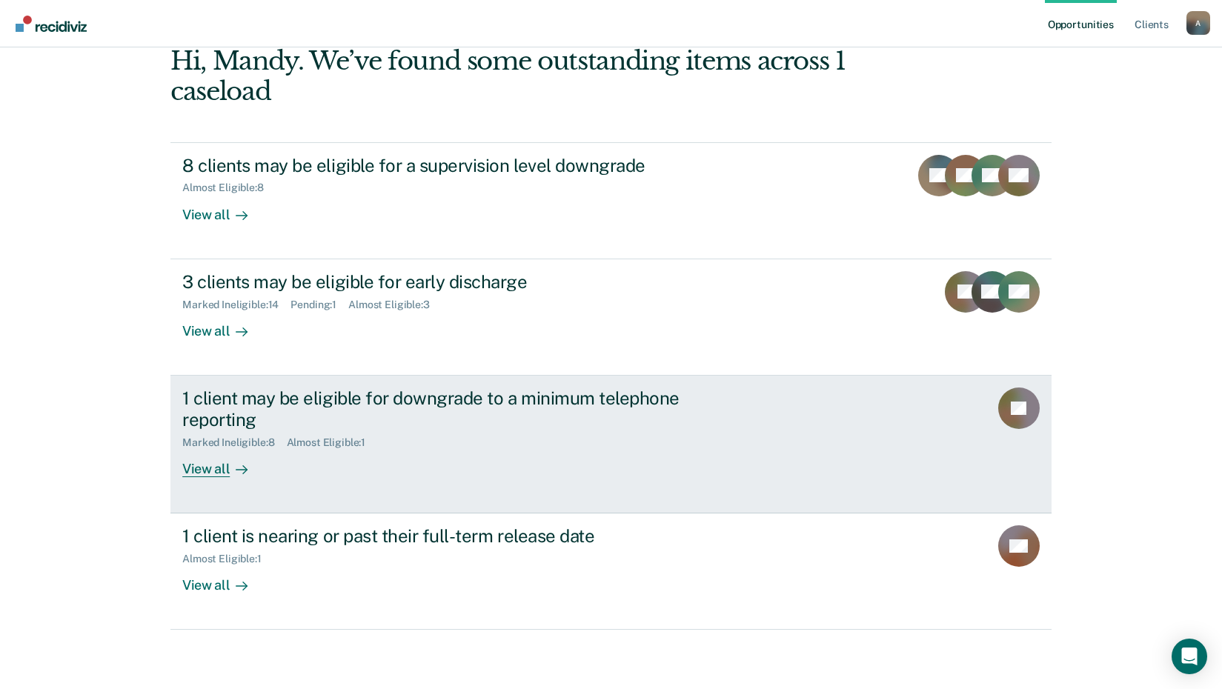
click at [197, 473] on div "View all" at bounding box center [223, 462] width 83 height 29
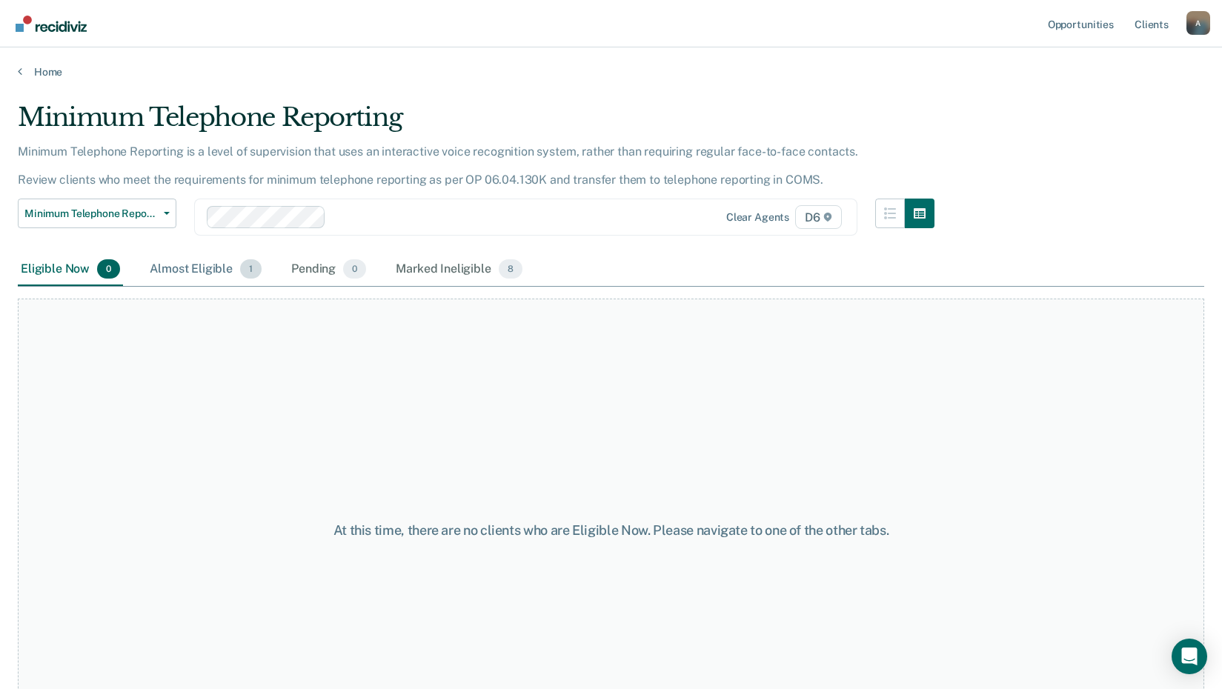
click at [202, 273] on div "Almost Eligible 1" at bounding box center [206, 269] width 118 height 33
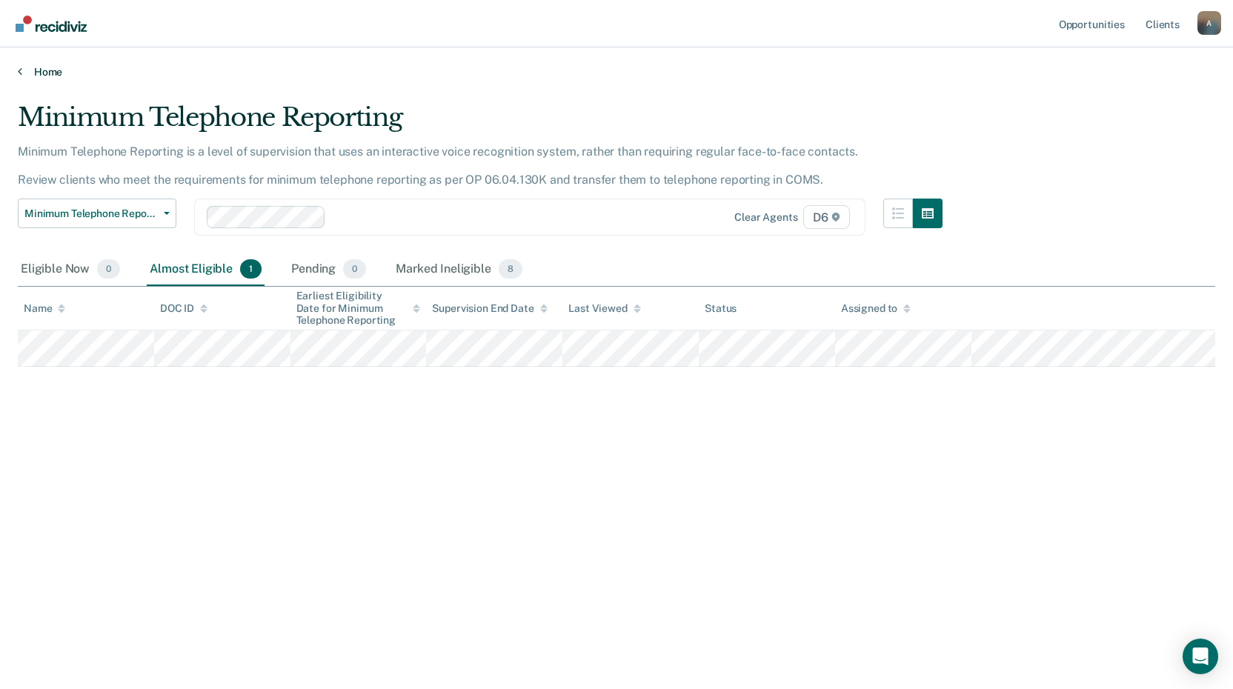
click at [34, 72] on link "Home" at bounding box center [616, 71] width 1197 height 13
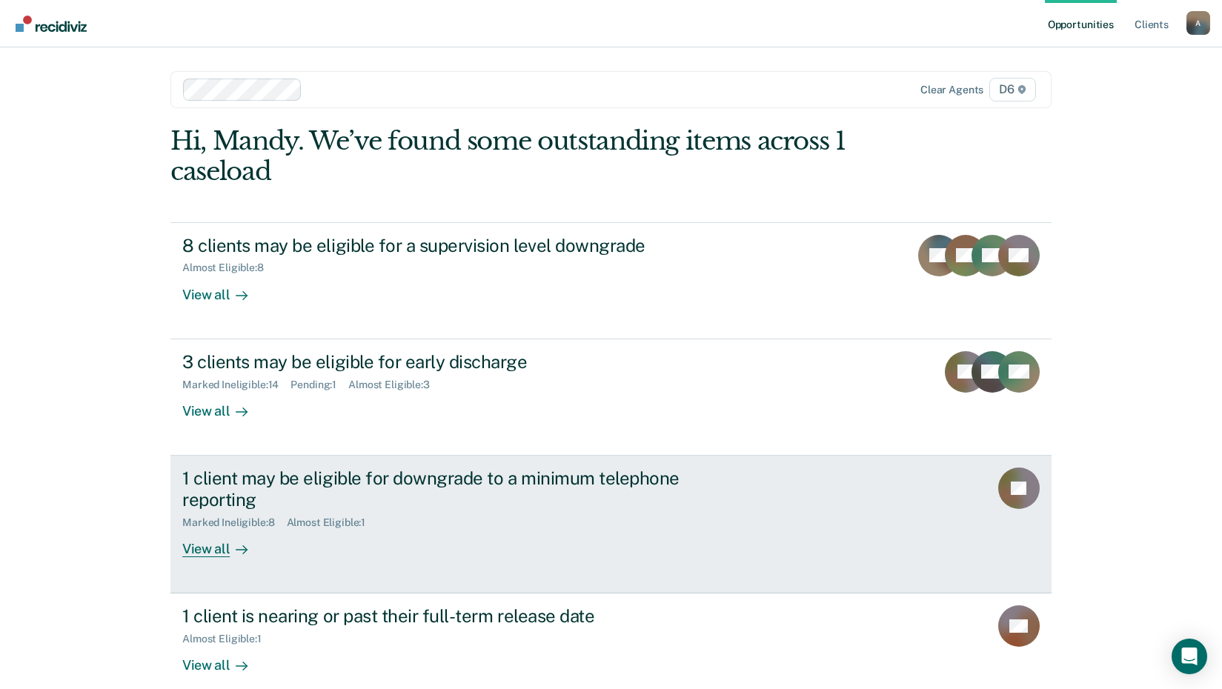
click at [214, 541] on div "View all" at bounding box center [223, 542] width 83 height 29
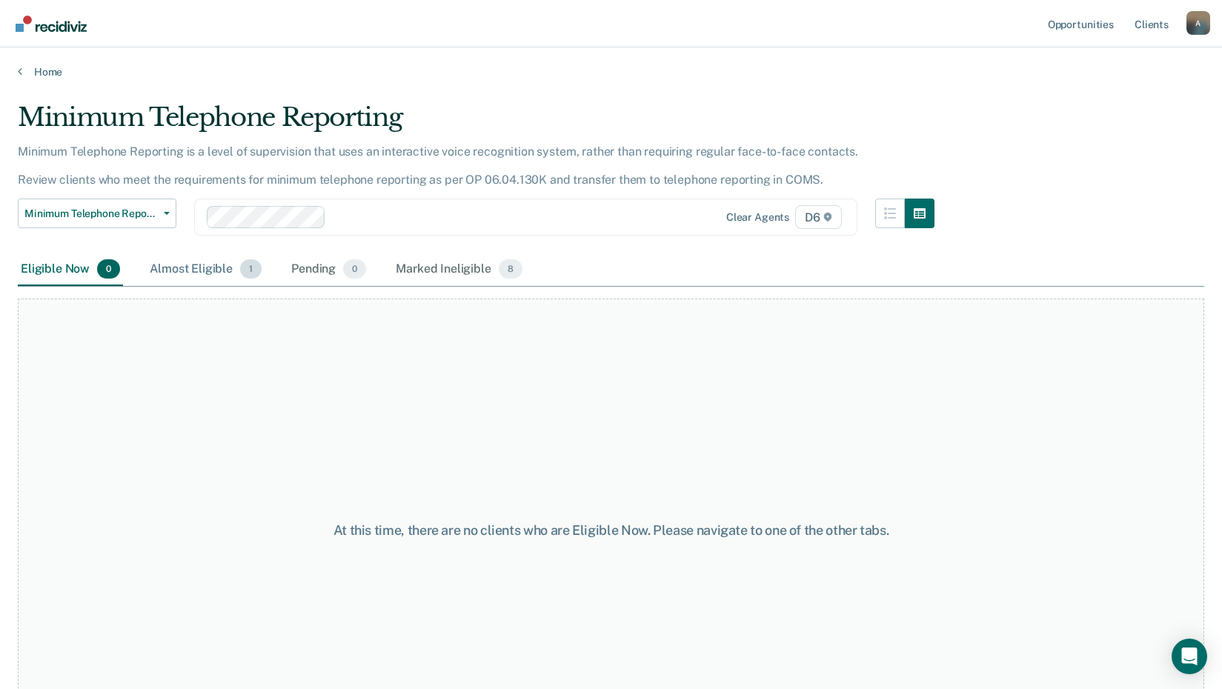
click at [211, 275] on div "Almost Eligible 1" at bounding box center [206, 269] width 118 height 33
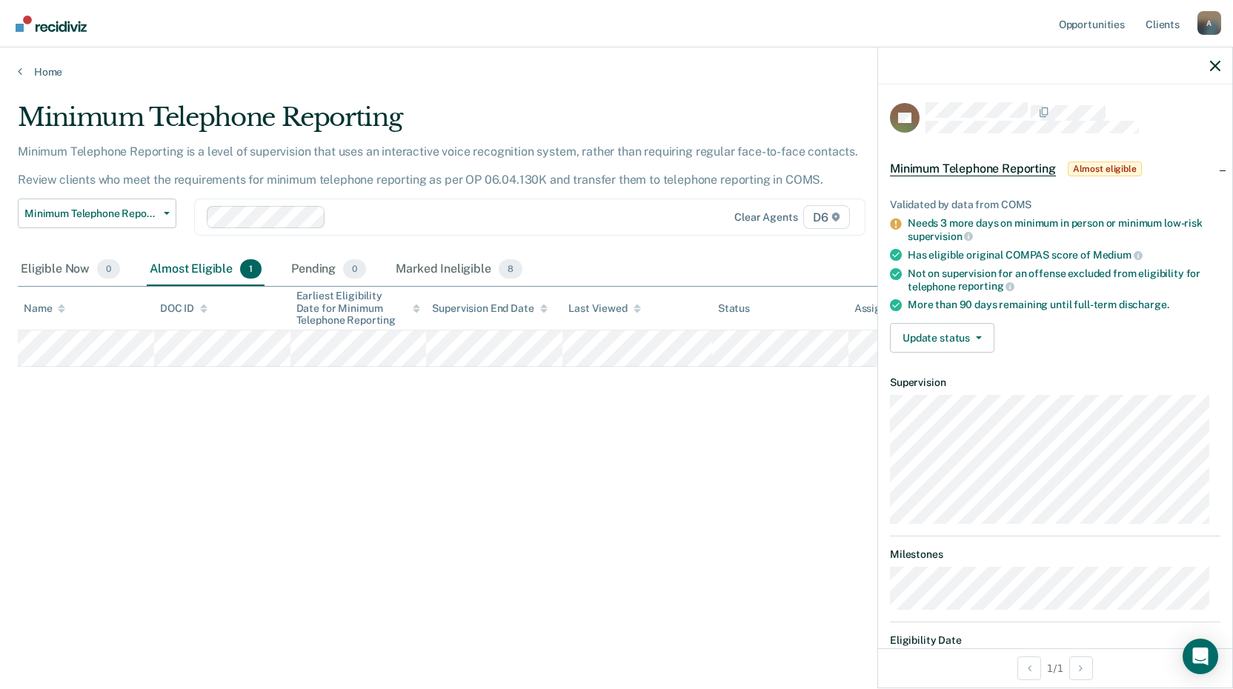
click at [466, 442] on div "Minimum Telephone Reporting Minimum Telephone Reporting is a level of supervisi…" at bounding box center [616, 340] width 1197 height 476
click at [709, 433] on div "Minimum Telephone Reporting Minimum Telephone Reporting is a level of supervisi…" at bounding box center [616, 340] width 1197 height 476
click at [32, 75] on link "Home" at bounding box center [616, 71] width 1197 height 13
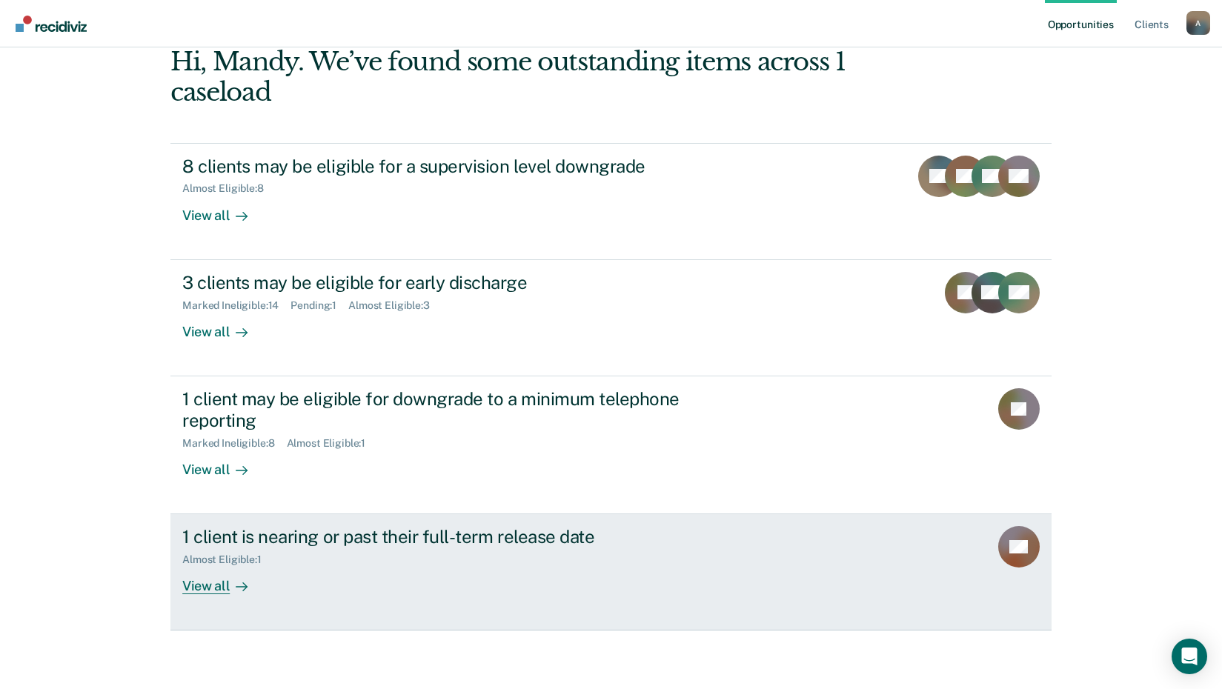
scroll to position [80, 0]
click at [192, 589] on div "View all" at bounding box center [223, 579] width 83 height 29
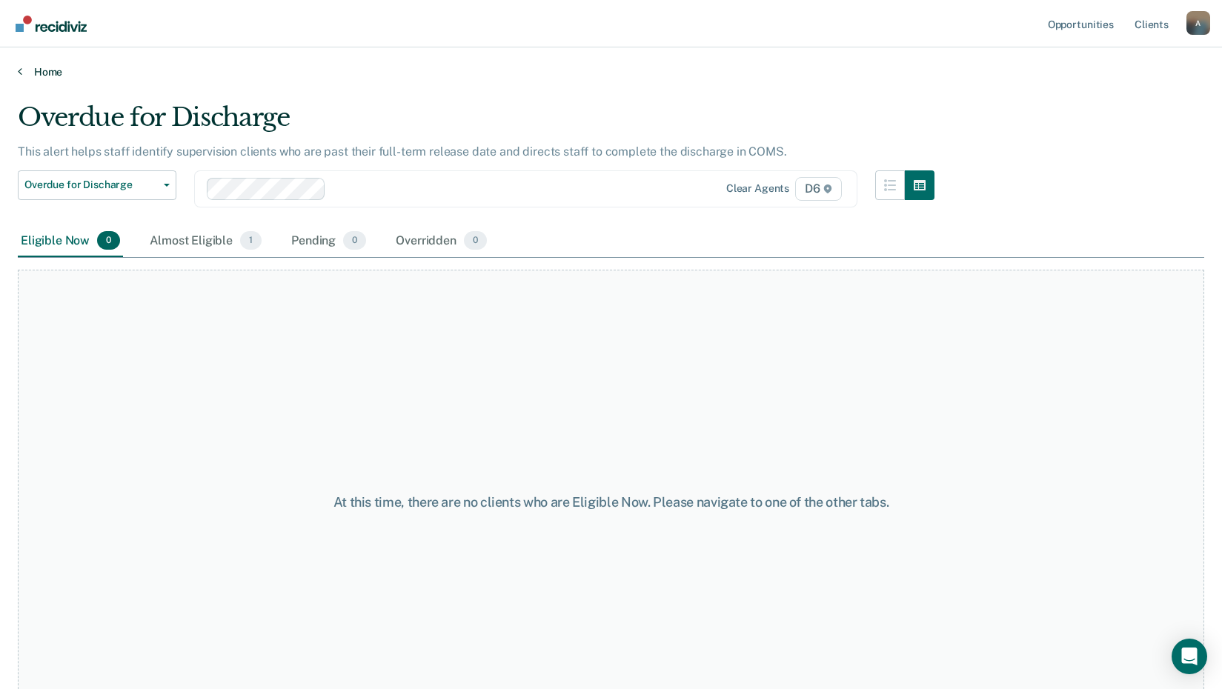
click at [24, 72] on link "Home" at bounding box center [611, 71] width 1186 height 13
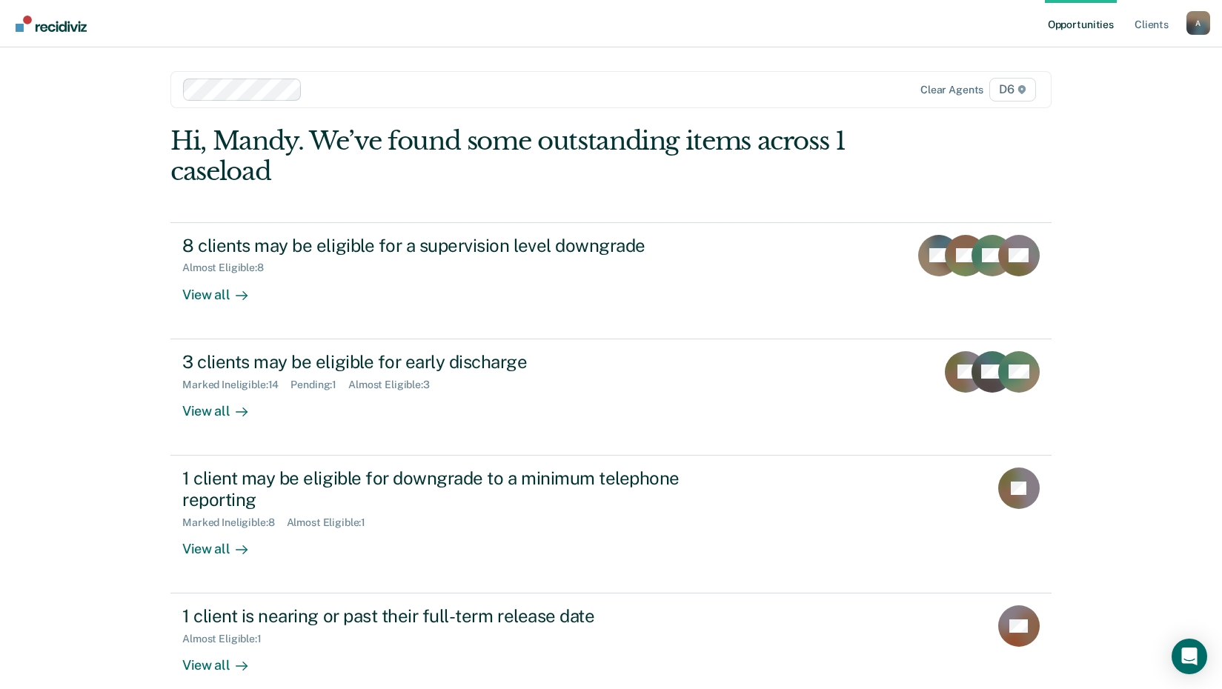
drag, startPoint x: 45, startPoint y: 351, endPoint x: 207, endPoint y: 185, distance: 232.7
click at [45, 350] on div "Opportunities Client s [EMAIL_ADDRESS][US_STATE][DOMAIN_NAME] A Profile How it …" at bounding box center [611, 384] width 1222 height 769
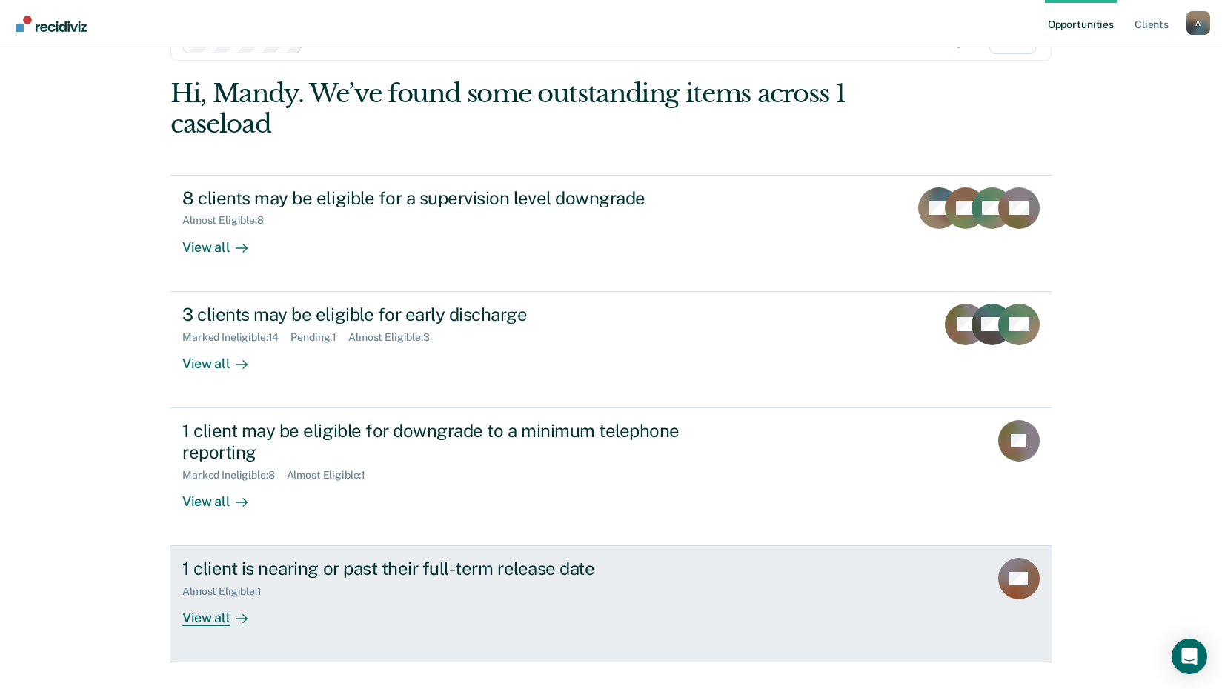
scroll to position [80, 0]
